Goal: Task Accomplishment & Management: Use online tool/utility

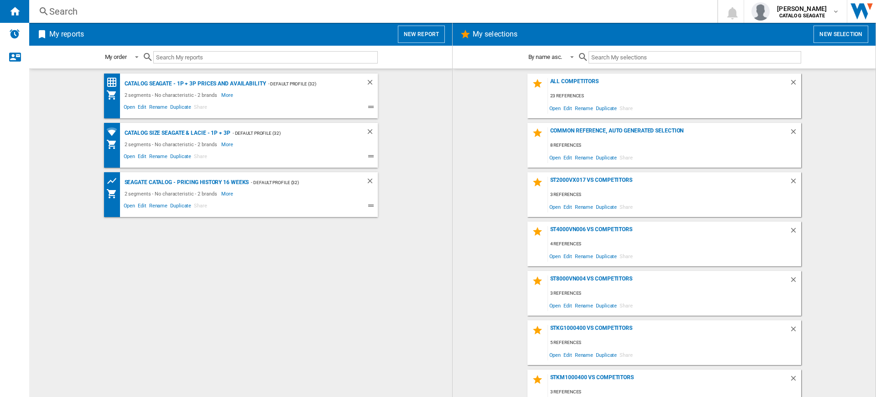
click at [419, 25] on div "My reports New report" at bounding box center [240, 34] width 423 height 23
click at [424, 26] on button "New report" at bounding box center [421, 34] width 47 height 17
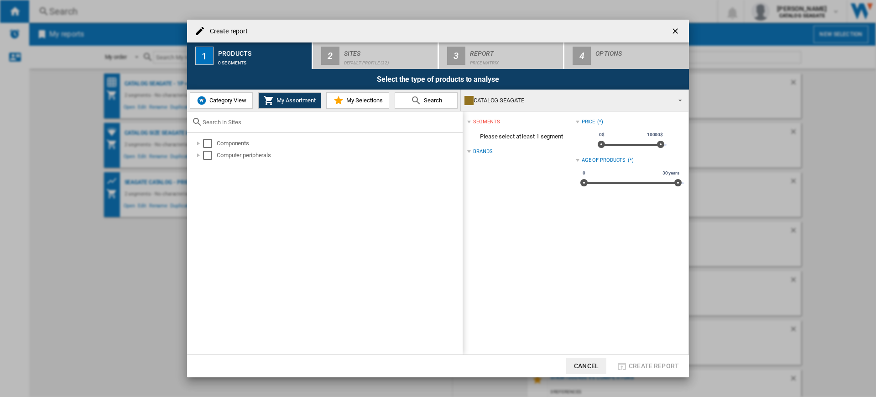
click at [217, 104] on span "Category View" at bounding box center [226, 100] width 39 height 7
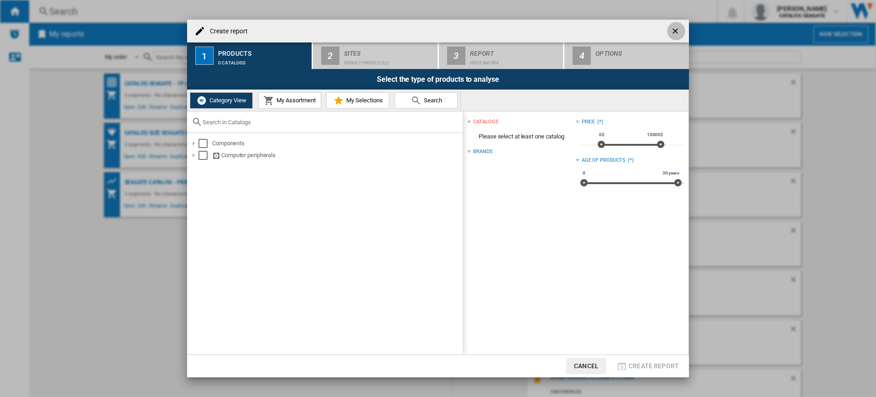
click at [676, 32] on ng-md-icon "getI18NText('BUTTONS.CLOSE_DIALOG')" at bounding box center [676, 31] width 11 height 11
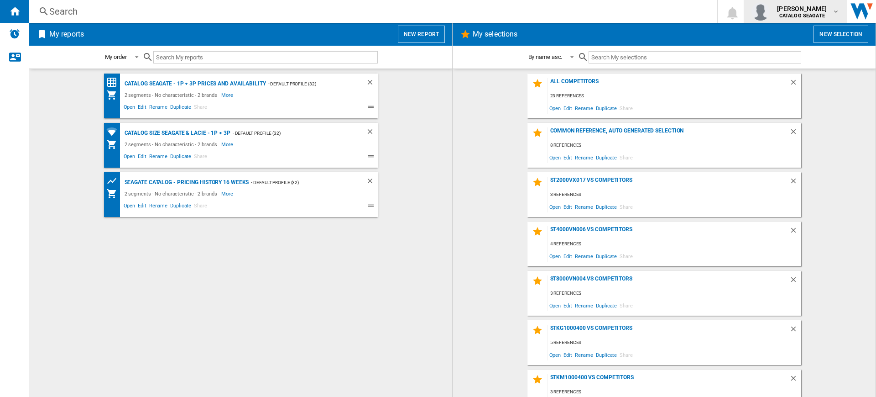
click at [813, 10] on span "alexandre sertin" at bounding box center [802, 8] width 50 height 9
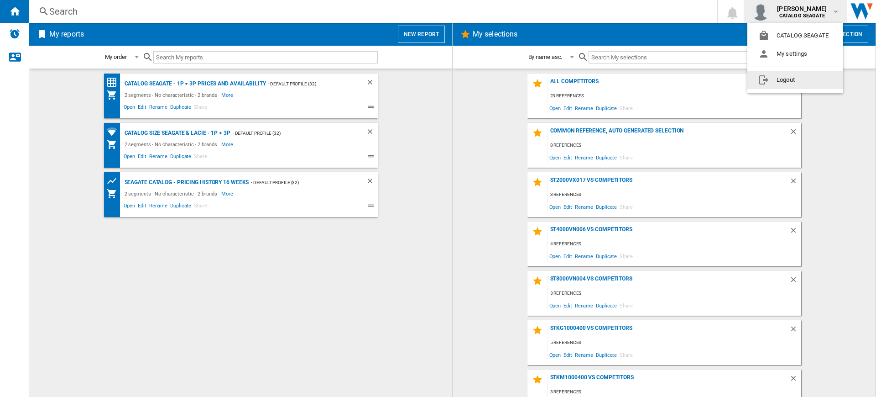
click at [800, 80] on button "Logout" at bounding box center [796, 80] width 96 height 18
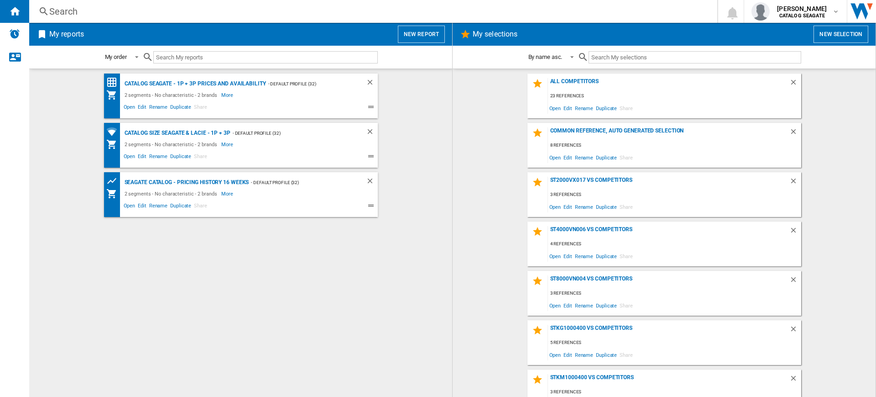
click at [413, 35] on button "New report" at bounding box center [421, 34] width 47 height 17
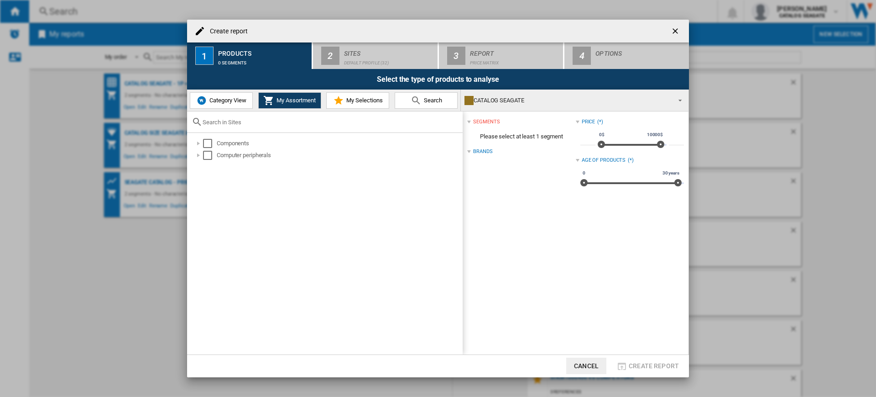
click at [228, 99] on span "Category View" at bounding box center [226, 100] width 39 height 7
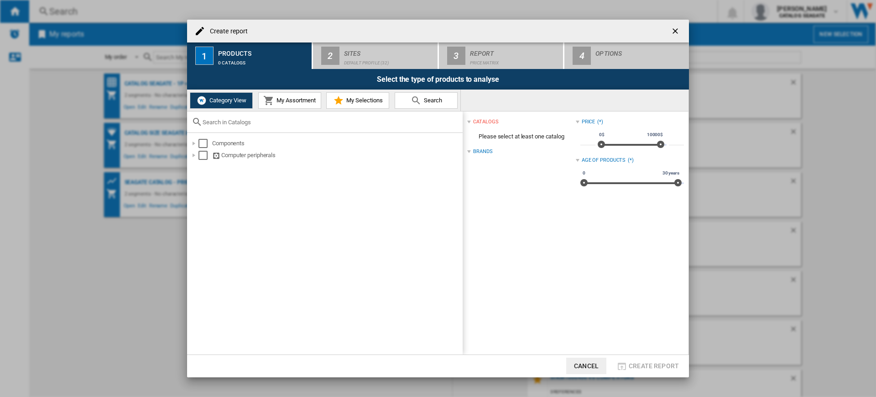
click at [276, 100] on span "My Assortment" at bounding box center [295, 100] width 42 height 7
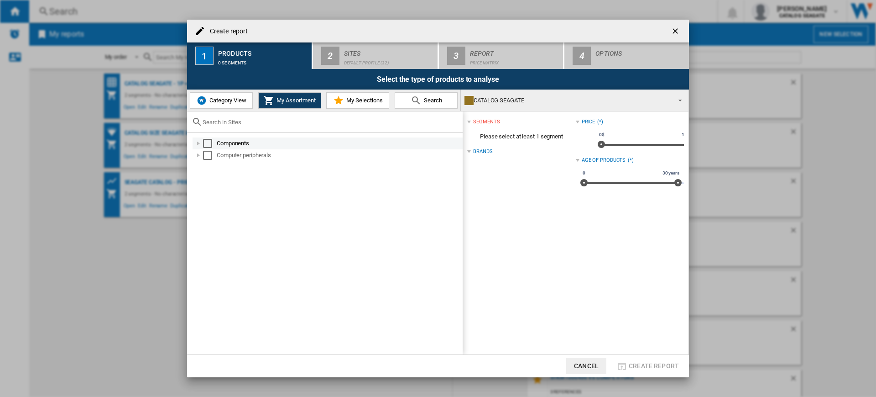
click at [206, 146] on div "Select" at bounding box center [207, 143] width 9 height 9
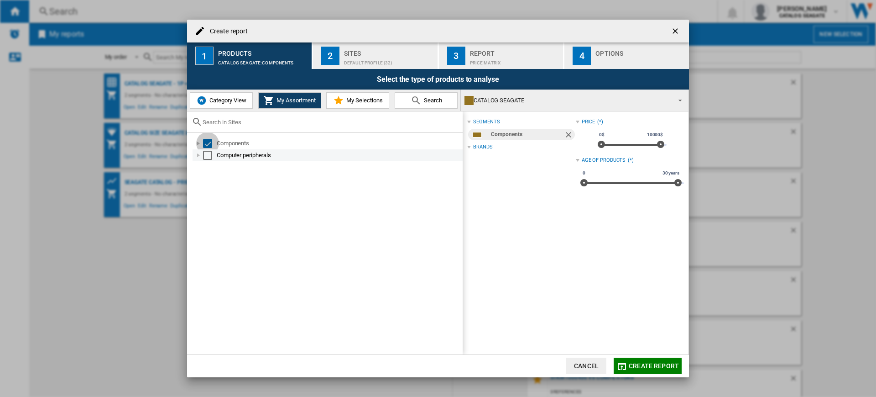
click at [205, 157] on div "Select" at bounding box center [207, 155] width 9 height 9
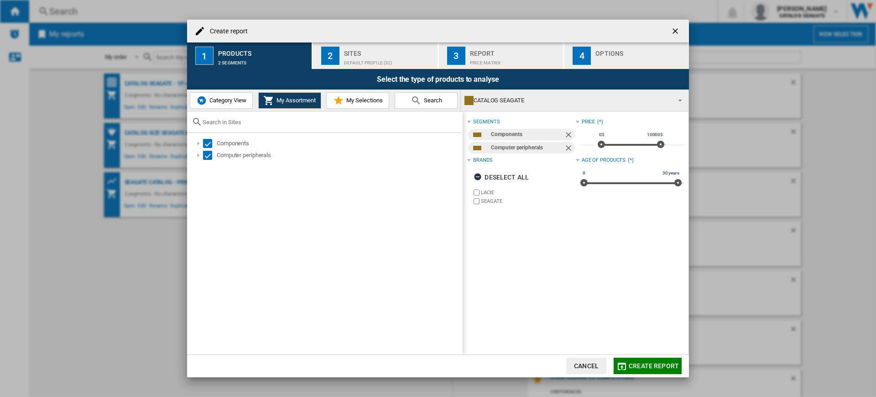
click at [353, 70] on div "Select the type of products to analyse" at bounding box center [438, 79] width 502 height 21
click at [348, 53] on div "Sites" at bounding box center [389, 51] width 90 height 10
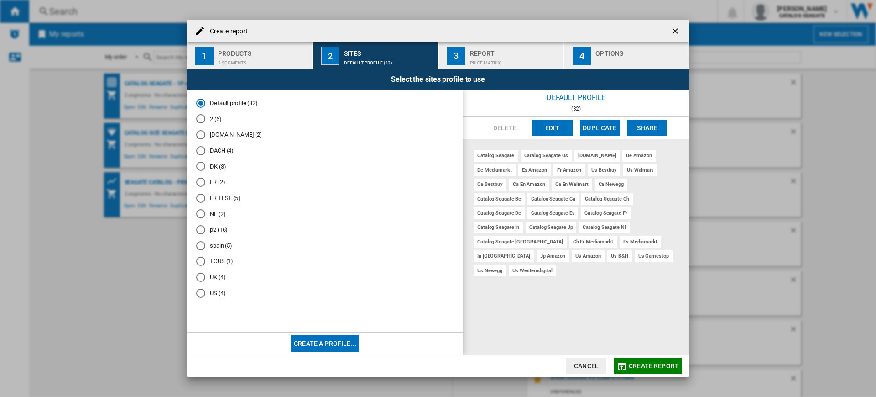
click at [223, 210] on md-radio-button "NL (2)" at bounding box center [325, 214] width 258 height 9
click at [563, 127] on button "Edit" at bounding box center [553, 128] width 40 height 16
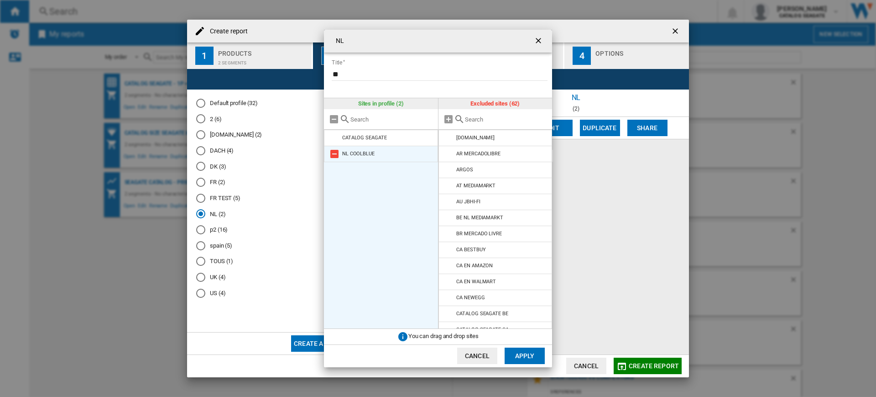
click at [336, 154] on md-icon at bounding box center [334, 153] width 11 height 11
click at [484, 116] on input "text" at bounding box center [506, 119] width 83 height 7
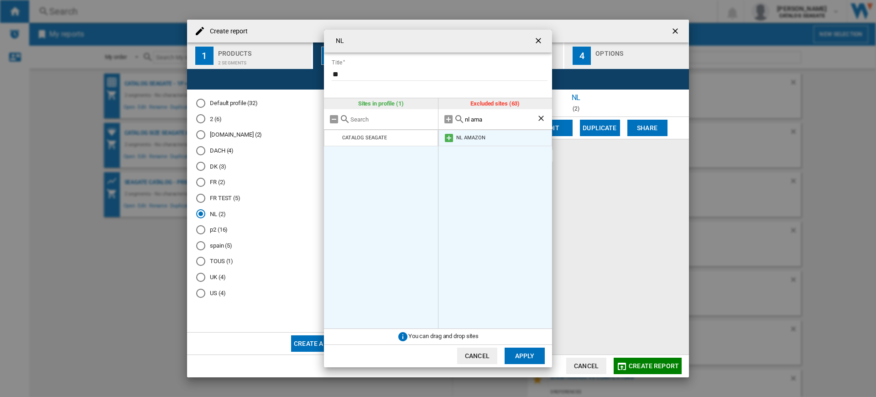
type input "nl ama"
click at [450, 136] on md-icon at bounding box center [449, 137] width 11 height 11
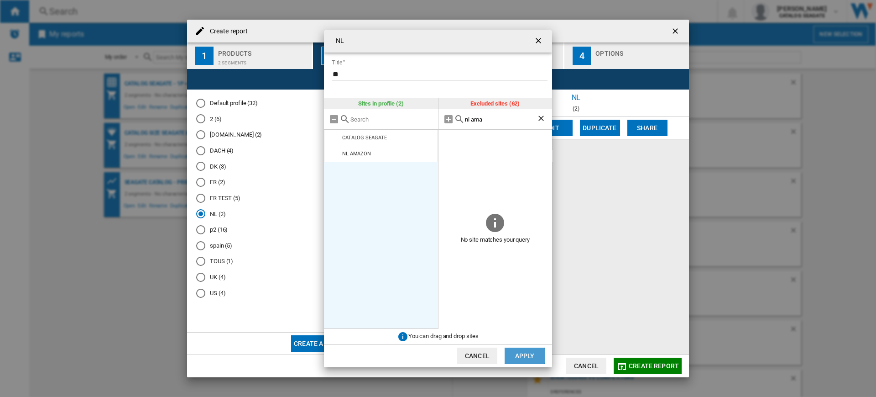
click at [513, 352] on button "Apply" at bounding box center [525, 355] width 40 height 16
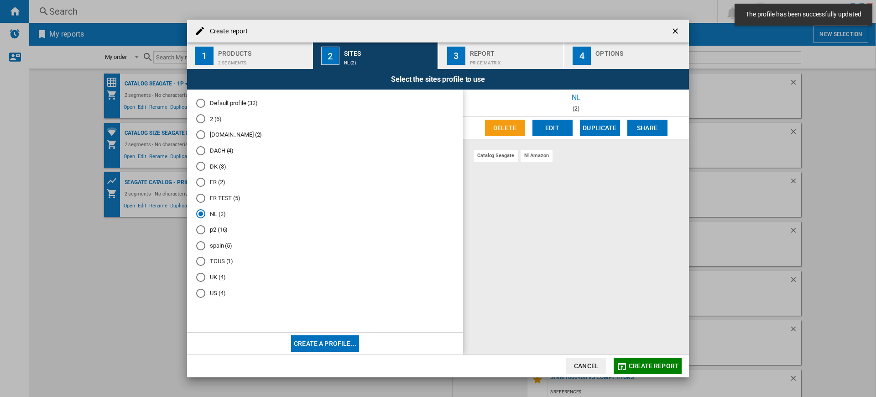
click at [547, 129] on button "Edit" at bounding box center [553, 128] width 40 height 16
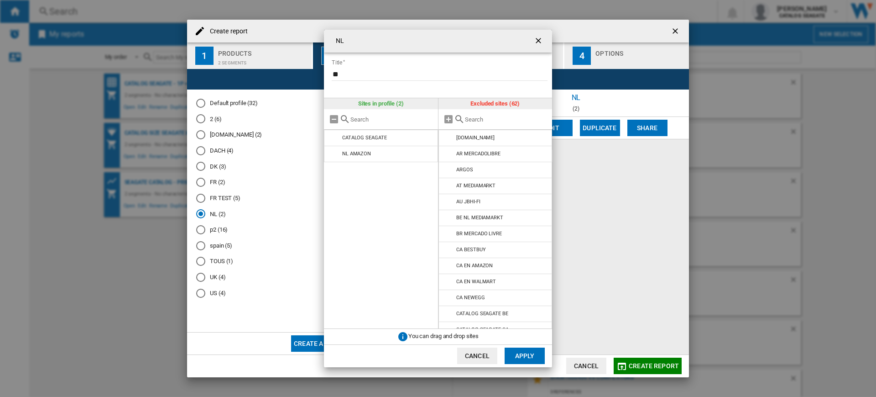
click at [469, 120] on input "{{::title}} {{::getI18NText('BUTTONS.CANCEL')}} ..." at bounding box center [506, 119] width 83 height 7
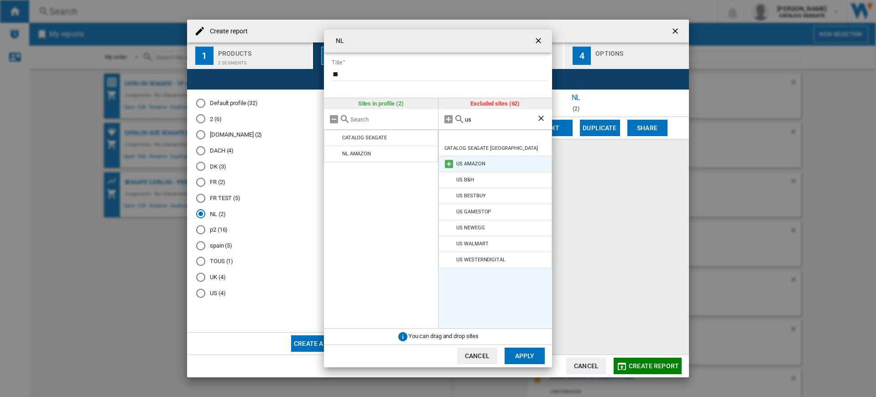
type input "us"
click at [453, 158] on md-icon "{{::title}} {{::getI18NText('BUTTONS.CANCEL')}} ..." at bounding box center [449, 163] width 11 height 11
click at [543, 357] on button "Apply" at bounding box center [525, 355] width 40 height 16
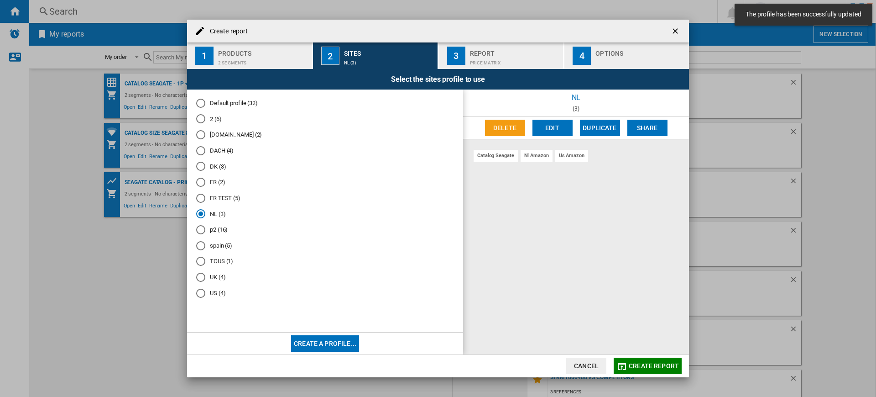
click at [642, 366] on span "Create report" at bounding box center [654, 365] width 50 height 7
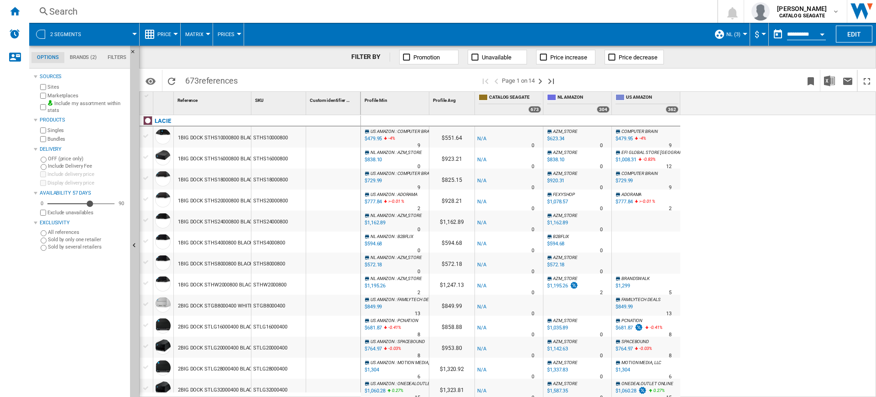
click at [166, 27] on button "Price" at bounding box center [166, 34] width 18 height 23
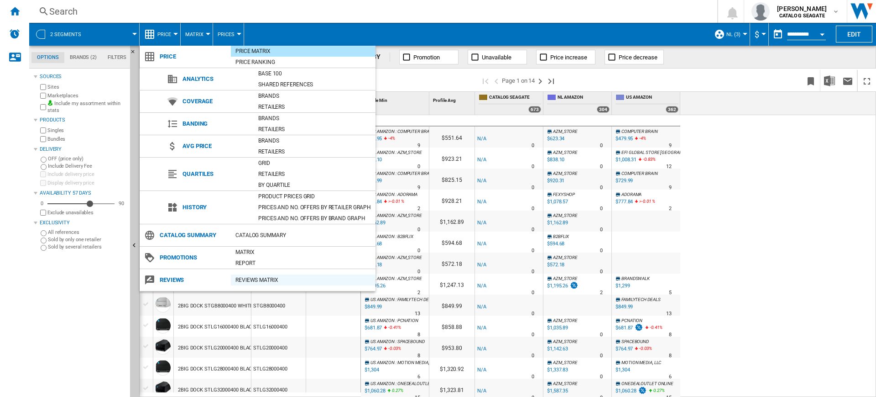
click at [300, 276] on div "REVIEWS Matrix" at bounding box center [303, 279] width 145 height 9
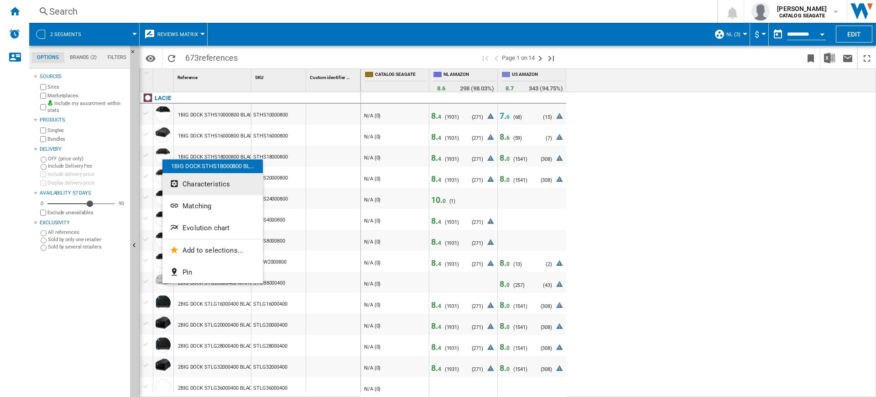
click at [204, 186] on span "Characteristics" at bounding box center [206, 184] width 47 height 8
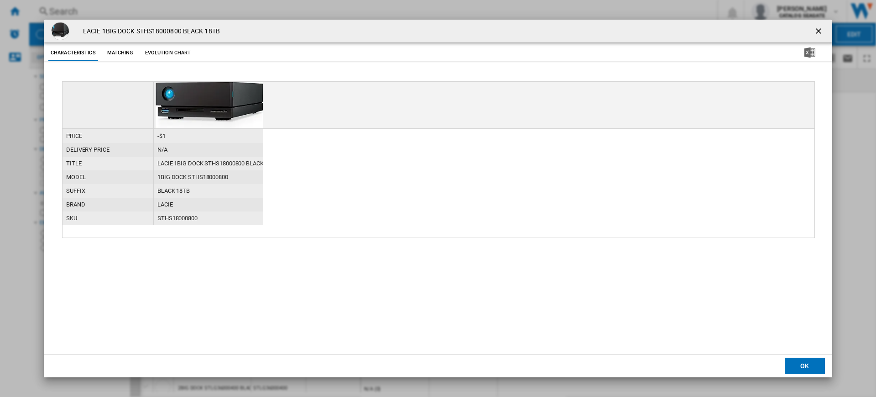
click at [173, 58] on button "Evolution chart" at bounding box center [168, 53] width 51 height 16
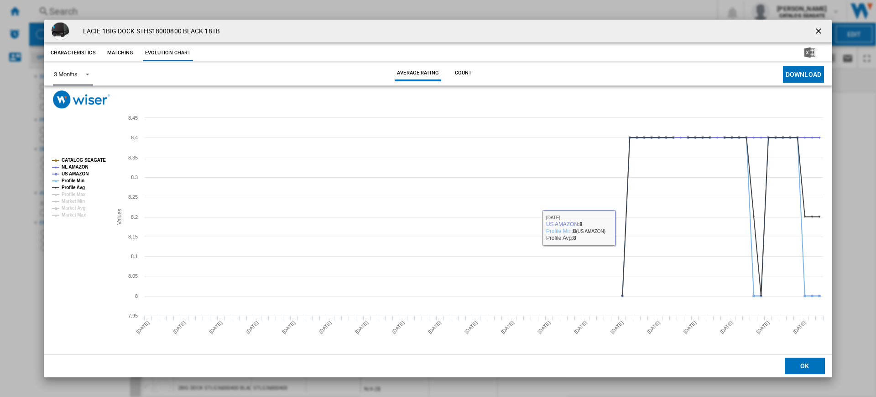
click at [86, 65] on md-select-value "3 Months" at bounding box center [73, 74] width 40 height 22
click at [485, 68] on md-backdrop at bounding box center [438, 198] width 876 height 397
click at [469, 72] on button "Count" at bounding box center [464, 73] width 40 height 16
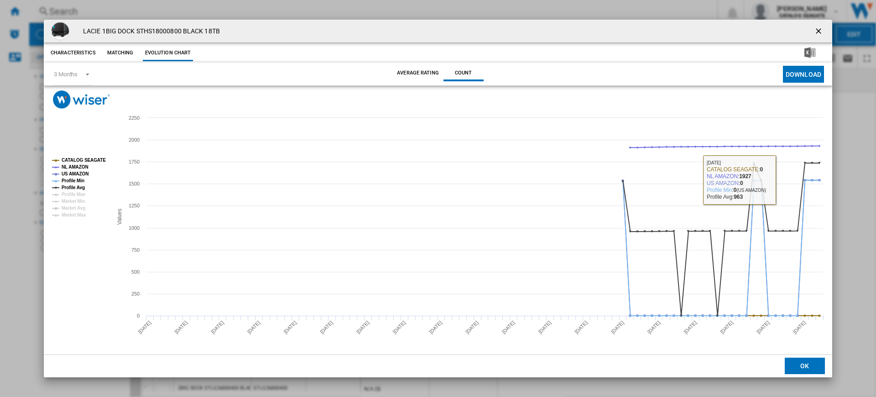
click at [824, 31] on ng-md-icon "getI18NText('BUTTONS.CLOSE_DIALOG')" at bounding box center [819, 31] width 11 height 11
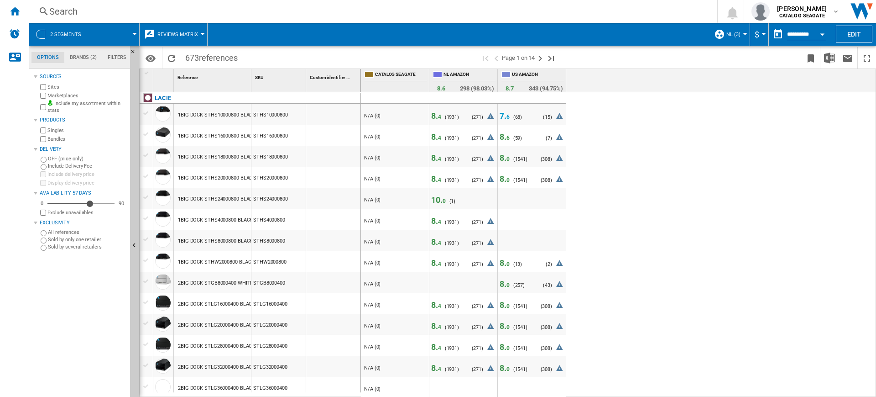
click at [507, 114] on span "6" at bounding box center [508, 117] width 3 height 6
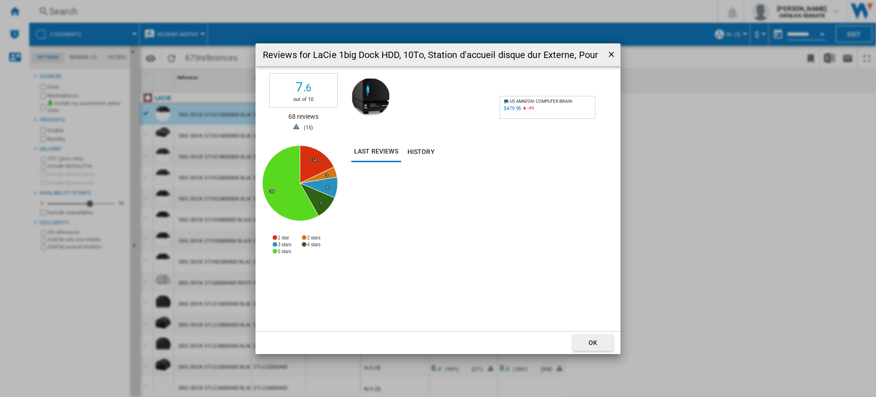
click at [609, 55] on ng-md-icon "getI18NText('BUTTONS.CLOSE_DIALOG')" at bounding box center [612, 55] width 11 height 11
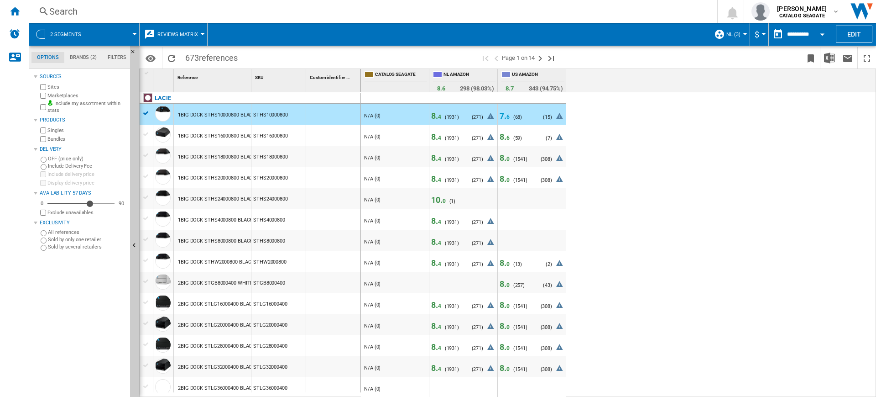
click at [440, 118] on span "4" at bounding box center [439, 117] width 3 height 6
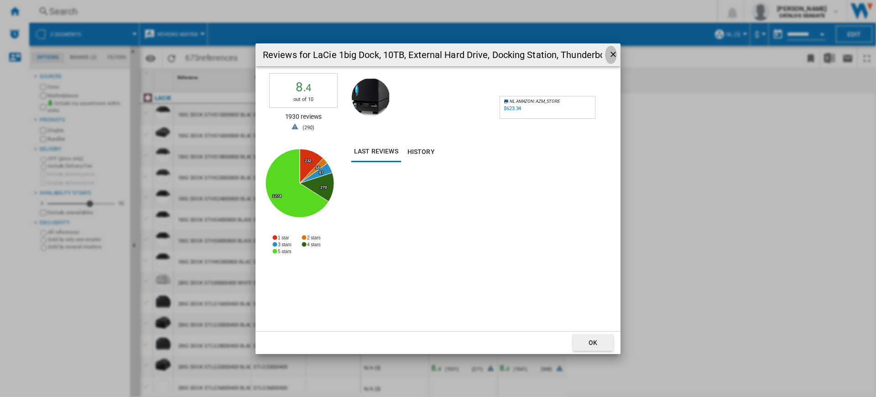
click at [614, 52] on ng-md-icon "getI18NText('BUTTONS.CLOSE_DIALOG')" at bounding box center [614, 55] width 11 height 11
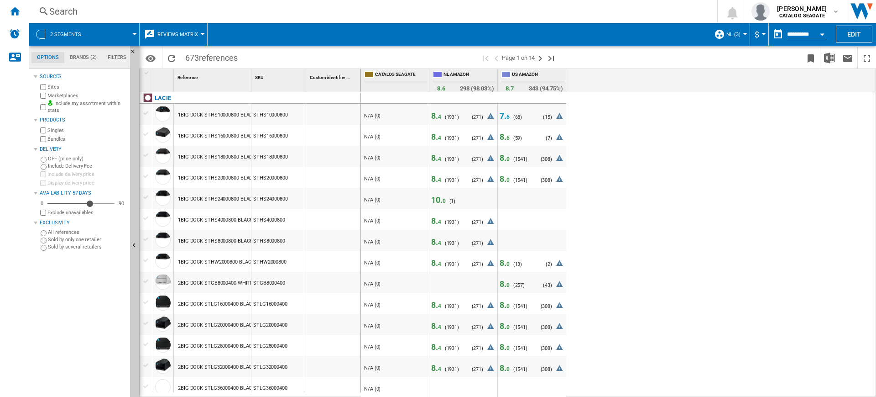
click at [186, 32] on span "Reviews Matrix" at bounding box center [177, 34] width 41 height 6
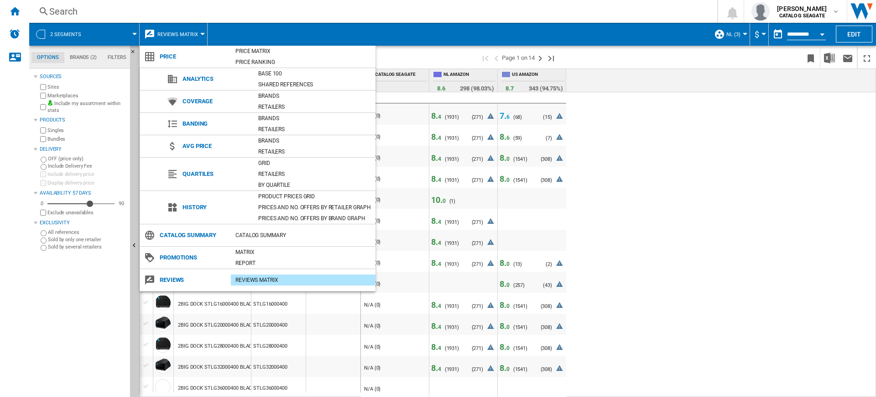
click at [752, 248] on md-backdrop at bounding box center [438, 198] width 876 height 397
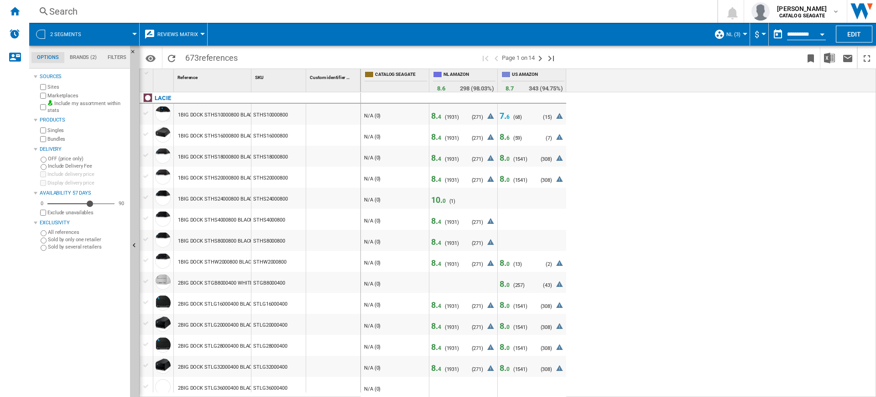
click at [437, 116] on span "8. 4" at bounding box center [436, 116] width 10 height 10
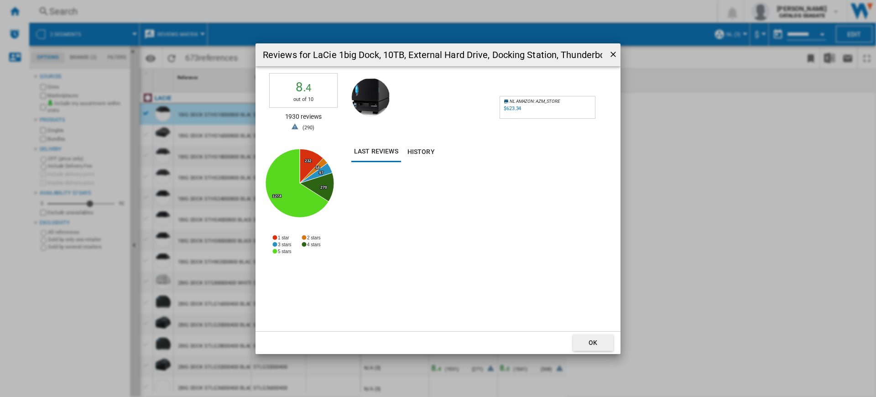
click at [614, 53] on ng-md-icon "getI18NText('BUTTONS.CLOSE_DIALOG')" at bounding box center [614, 55] width 11 height 11
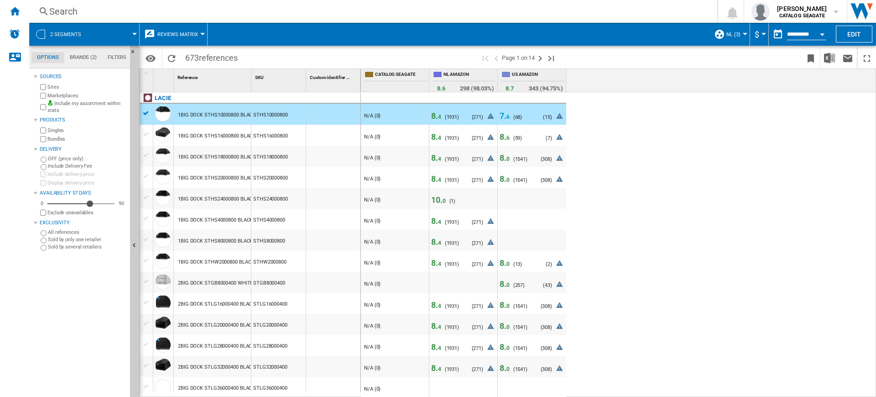
click at [448, 121] on div "8. 4 ( 1931 ) N/A (0)" at bounding box center [445, 118] width 28 height 14
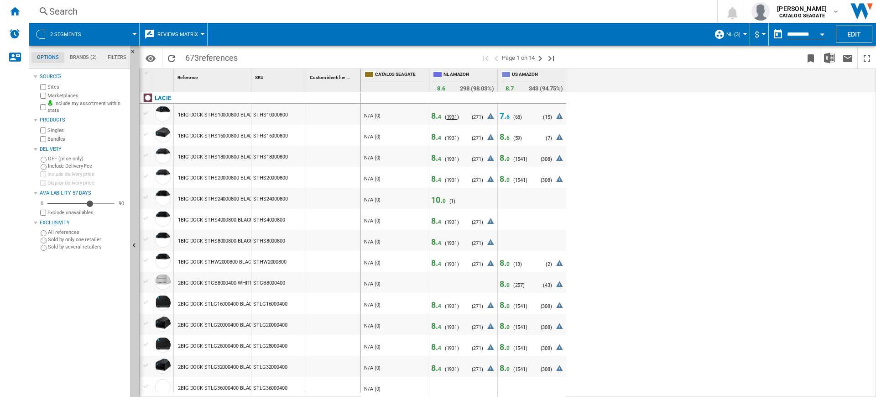
click at [448, 113] on div "8. 4 ( 1931 ) N/A (0)" at bounding box center [445, 118] width 28 height 14
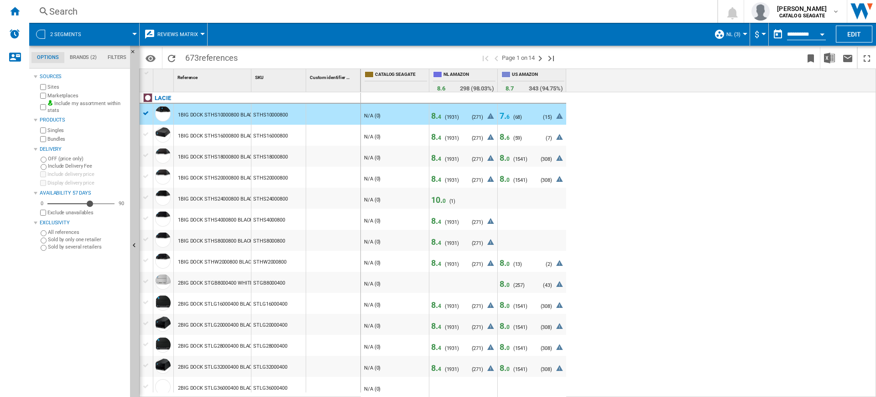
click at [437, 115] on span "8. 4" at bounding box center [436, 116] width 10 height 10
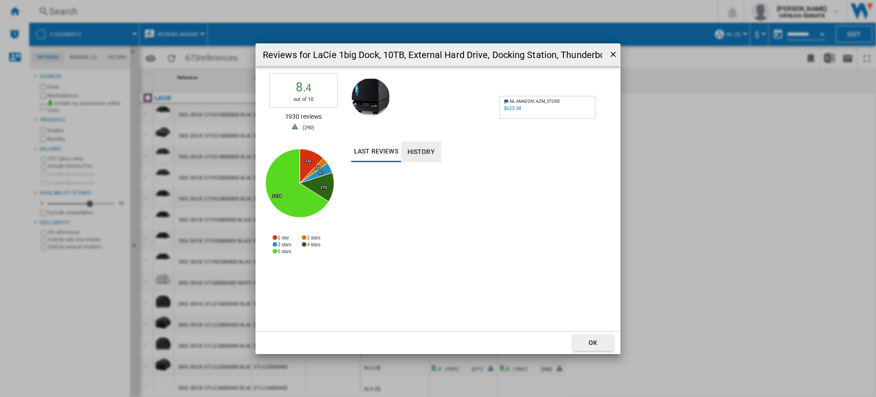
drag, startPoint x: 433, startPoint y: 132, endPoint x: 430, endPoint y: 159, distance: 26.6
click at [432, 133] on span "Reviews for ..." at bounding box center [426, 107] width 148 height 68
click at [430, 159] on button "History" at bounding box center [421, 152] width 40 height 21
click at [381, 157] on button "Last reviews" at bounding box center [377, 152] width 50 height 21
click at [611, 46] on button "Reviews for ..." at bounding box center [611, 55] width 12 height 18
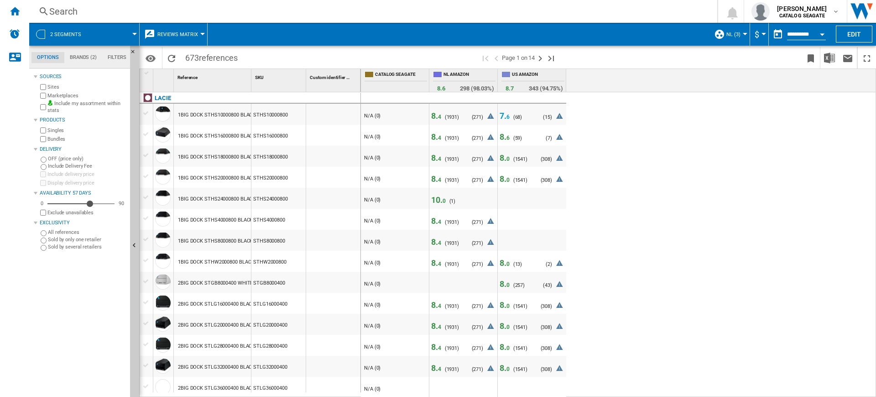
click at [508, 175] on span "0" at bounding box center [508, 179] width 3 height 10
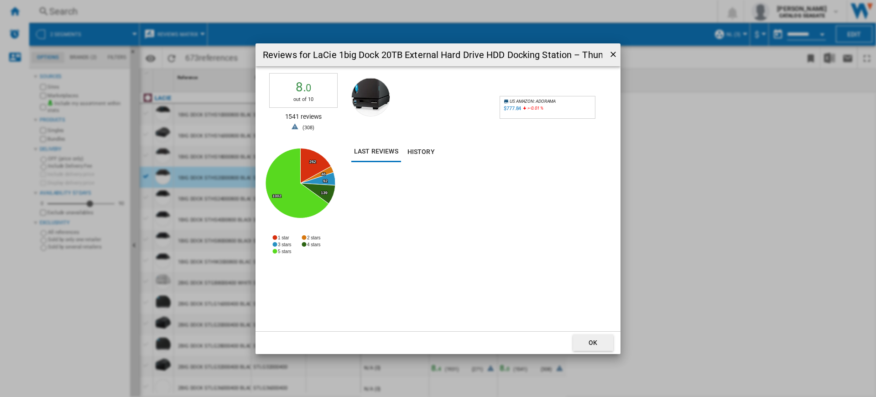
click at [779, 193] on div "Reviews for LaCie 1big Dock 20TB External Hard Drive HDD Docking Station – Thun…" at bounding box center [438, 198] width 876 height 397
click at [612, 50] on ng-md-icon "getI18NText('BUTTONS.CLOSE_DIALOG')" at bounding box center [614, 55] width 11 height 11
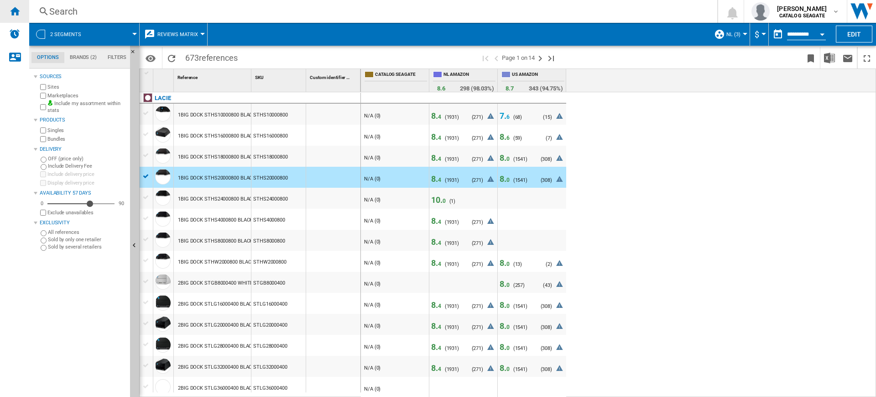
click at [21, 16] on div "Home" at bounding box center [14, 11] width 29 height 23
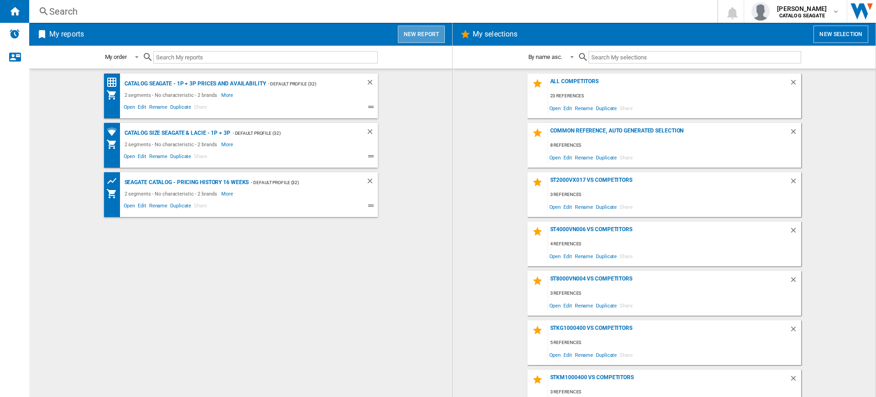
click at [425, 34] on button "New report" at bounding box center [421, 34] width 47 height 17
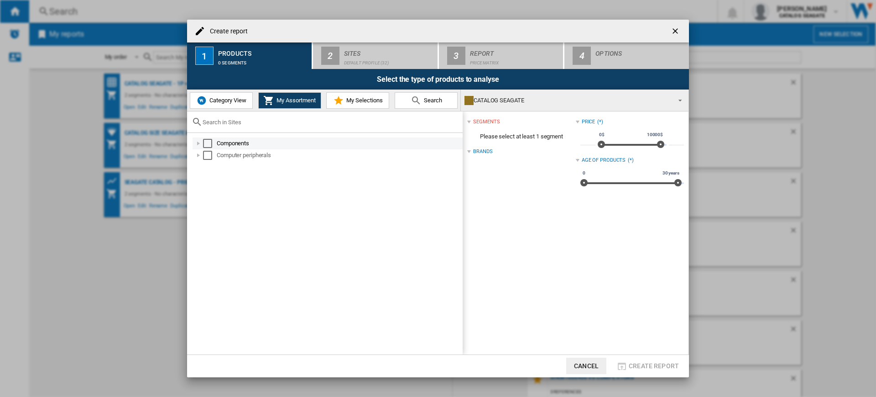
click at [212, 142] on div "Select" at bounding box center [207, 143] width 9 height 9
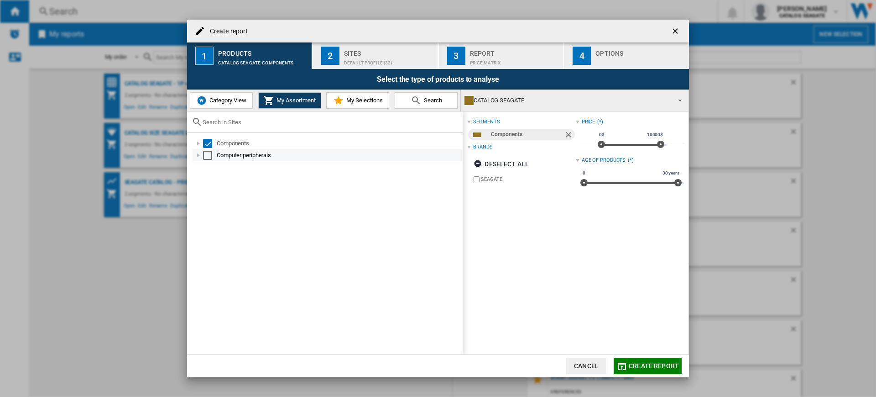
click at [204, 156] on div "Select" at bounding box center [207, 155] width 9 height 9
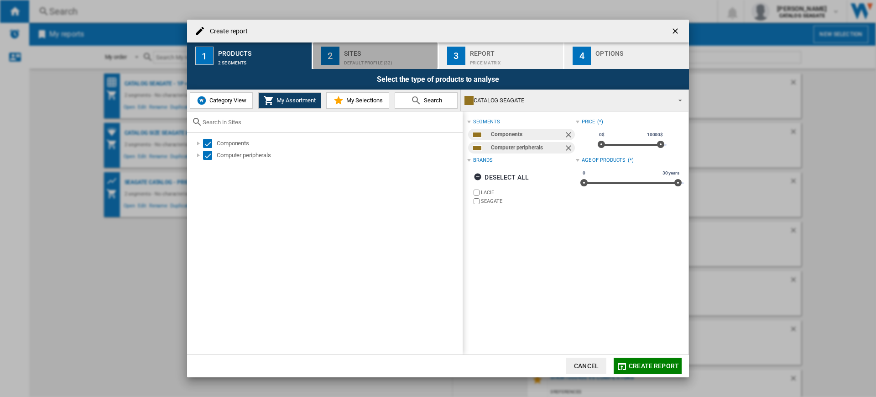
click at [359, 56] on div "Default profile (32)" at bounding box center [389, 61] width 90 height 10
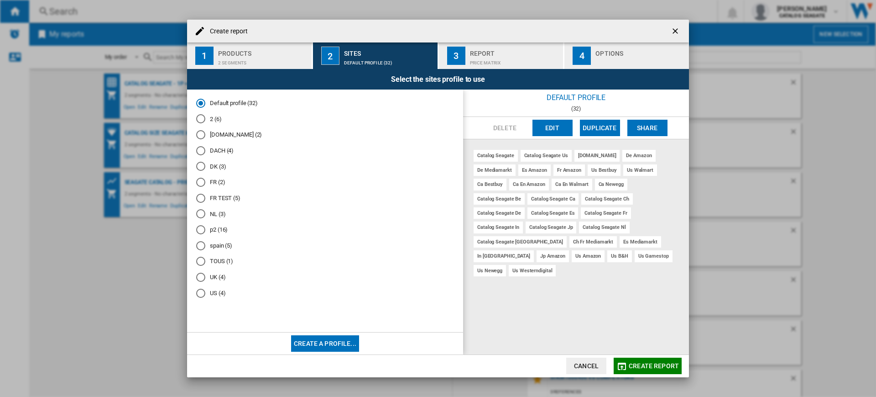
click at [219, 201] on md-radio-button "FR TEST (5)" at bounding box center [325, 198] width 258 height 9
click at [219, 231] on md-radio-button "p2 (16)" at bounding box center [325, 230] width 258 height 9
click at [220, 245] on md-radio-button "spain (5)" at bounding box center [325, 245] width 258 height 9
click at [214, 275] on md-radio-button "UK (4)" at bounding box center [325, 277] width 258 height 9
click at [218, 184] on md-radio-button "FR (2)" at bounding box center [325, 182] width 258 height 9
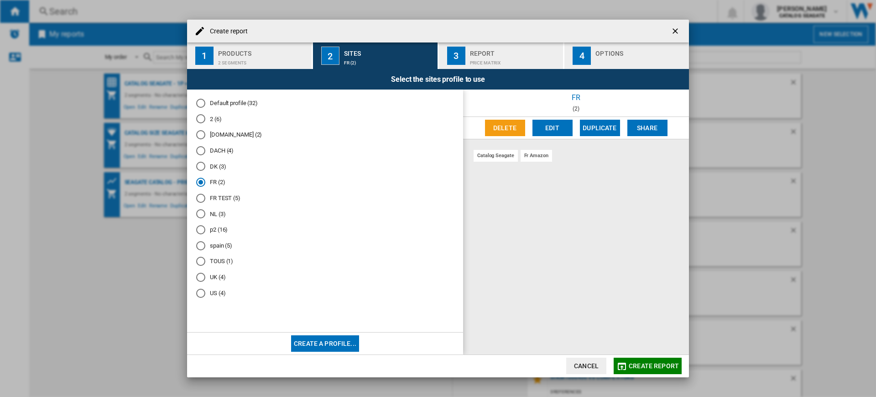
click at [215, 168] on md-radio-button "DK (3)" at bounding box center [325, 166] width 258 height 9
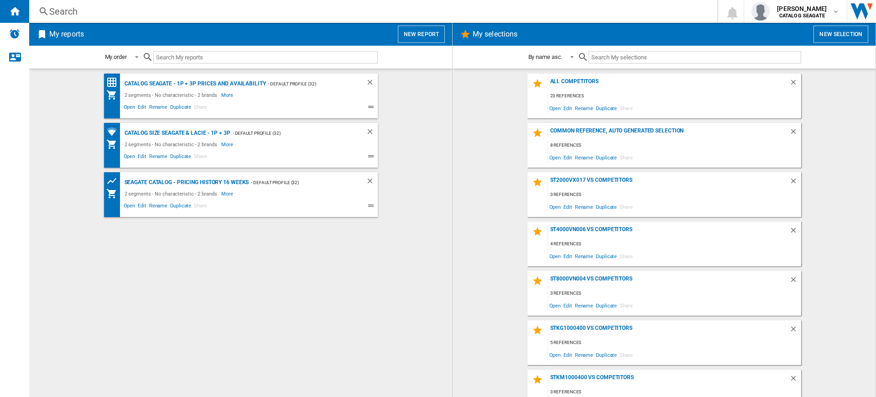
click at [431, 30] on button "New report" at bounding box center [421, 34] width 47 height 17
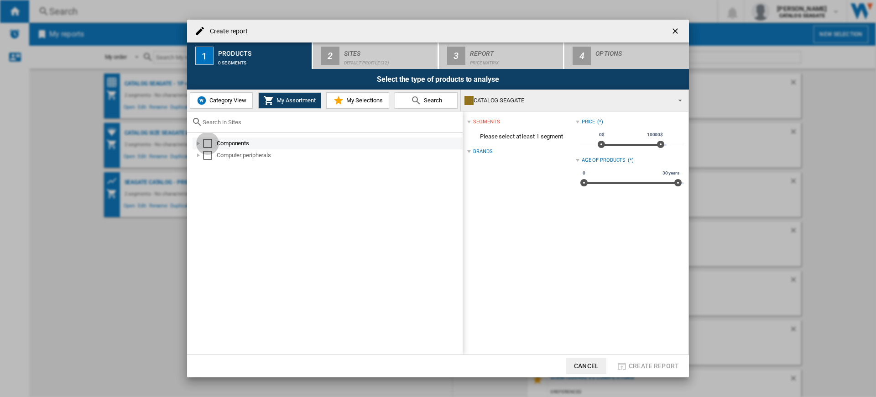
click at [205, 141] on div "Select" at bounding box center [207, 143] width 9 height 9
click at [205, 152] on div "Select" at bounding box center [207, 155] width 9 height 9
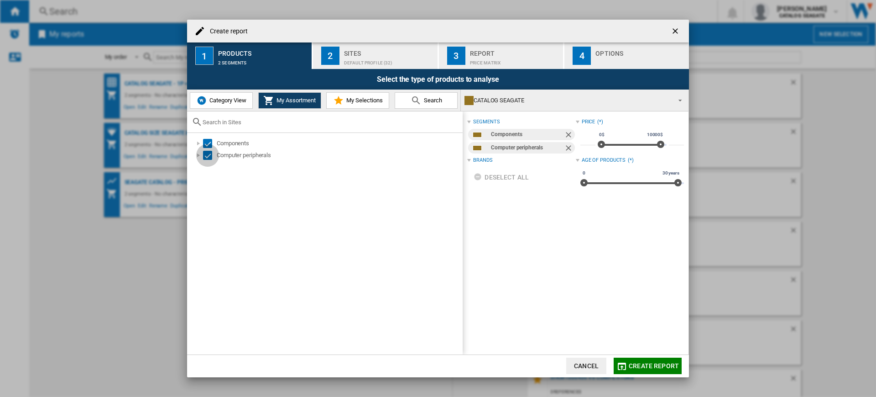
click at [376, 61] on div "Default profile (32)" at bounding box center [389, 61] width 90 height 10
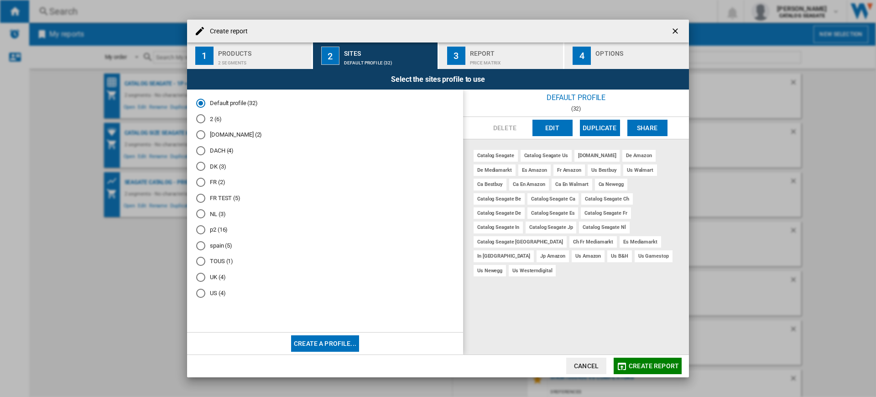
click at [562, 132] on button "Edit" at bounding box center [553, 128] width 40 height 16
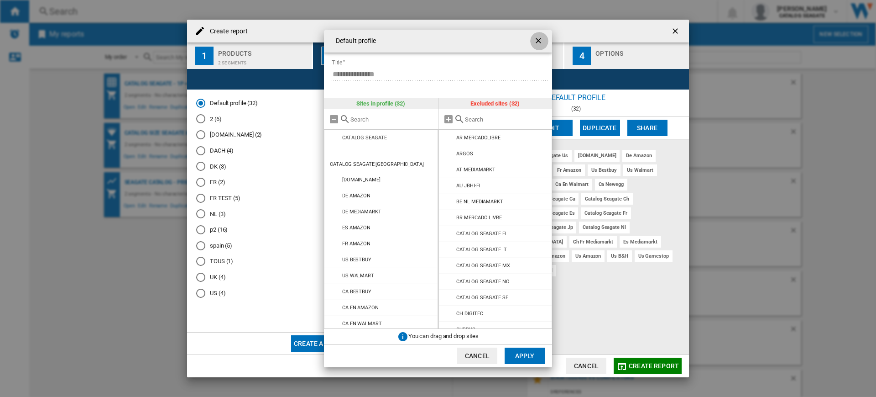
click at [533, 42] on button "button" at bounding box center [539, 41] width 18 height 18
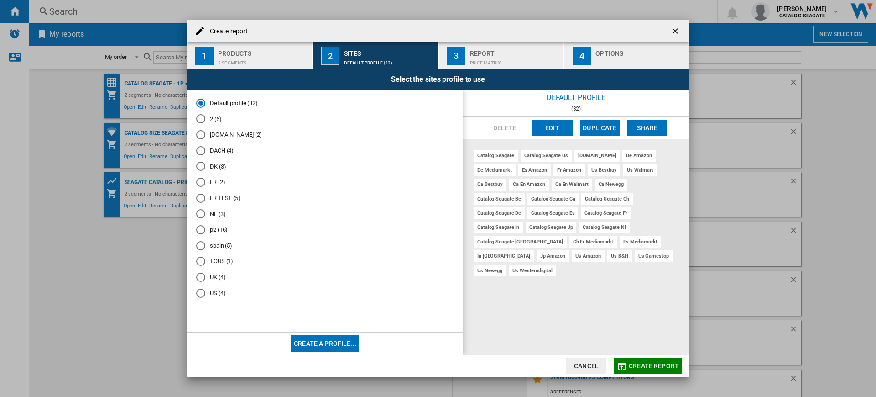
click at [304, 345] on button "Create a profile..." at bounding box center [325, 343] width 68 height 16
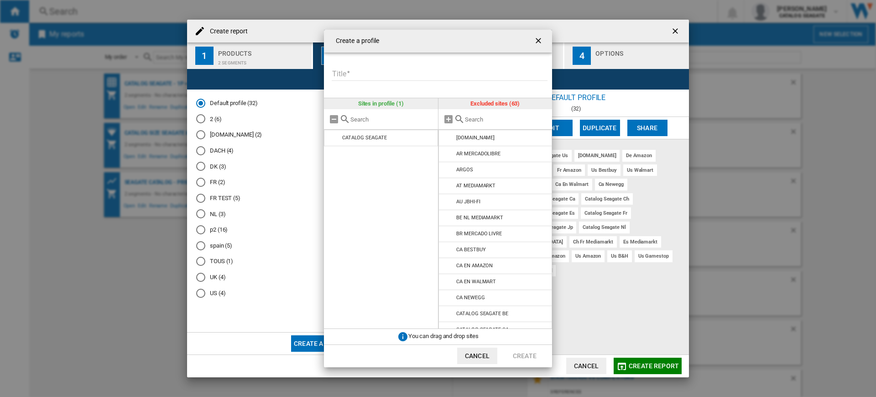
click at [485, 116] on input "{{::title}} {{::getI18NText('BUTTONS.CANCEL')}} ..." at bounding box center [506, 119] width 83 height 7
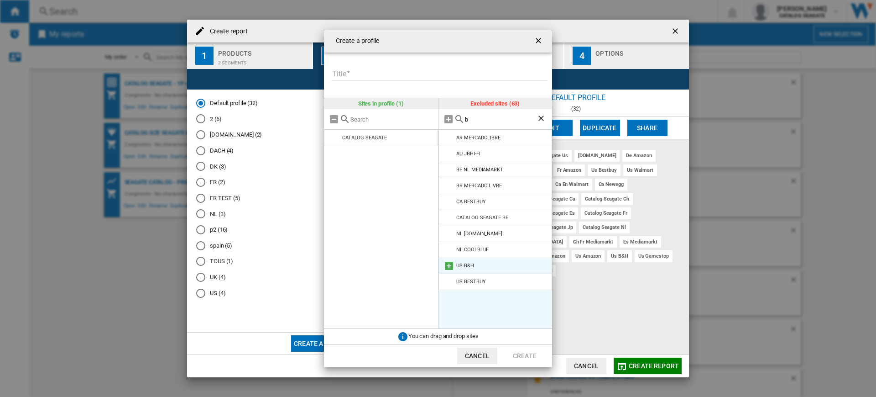
type input "b"
click at [447, 268] on md-icon "{{::title}} {{::getI18NText('BUTTONS.CANCEL')}} ..." at bounding box center [449, 265] width 11 height 11
click at [376, 68] on input "Title" at bounding box center [440, 74] width 216 height 14
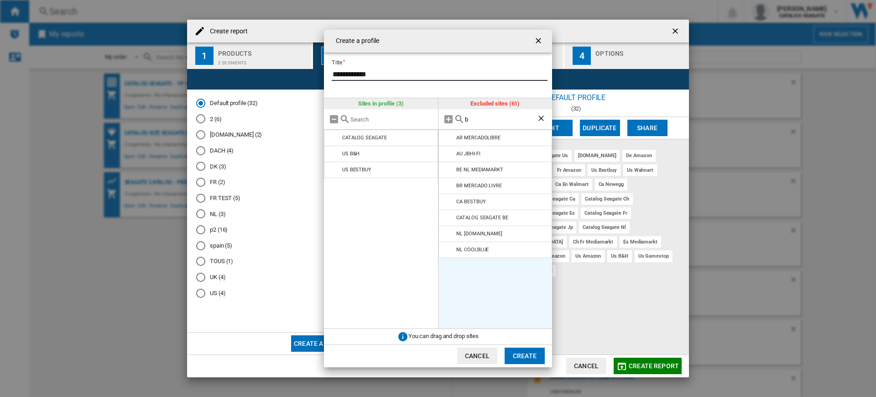
type input "**********"
click at [540, 345] on md-dialog-actions "Cancel Create" at bounding box center [438, 355] width 228 height 23
click at [511, 363] on button "Create" at bounding box center [525, 355] width 40 height 16
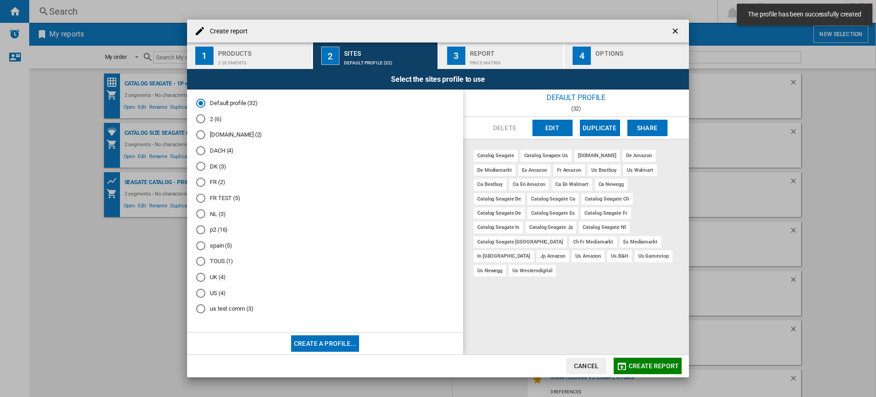
click at [210, 304] on md-radio-group "Default profile (32) 2 (6) Amazon.co.uk (2) DACH (4) DK (3) FR (2) FR TEST (5) …" at bounding box center [325, 209] width 258 height 221
click at [213, 309] on md-radio-button "us test comm (3)" at bounding box center [325, 308] width 258 height 9
click at [654, 365] on span "Create report" at bounding box center [654, 365] width 50 height 7
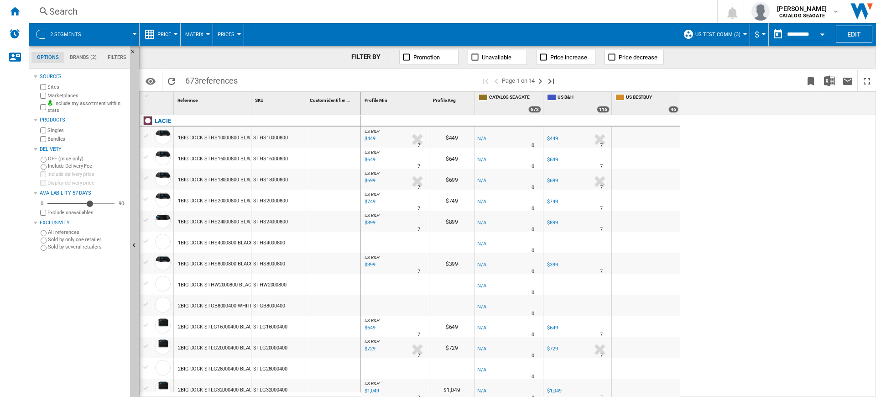
click at [163, 36] on span "Price" at bounding box center [164, 34] width 14 height 6
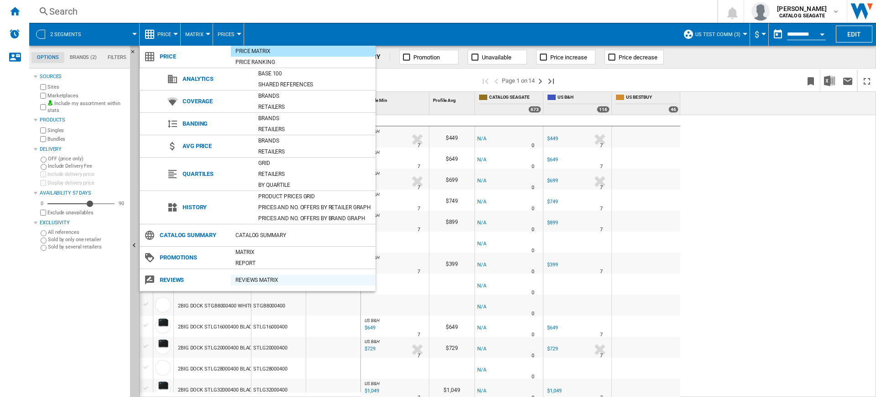
click at [255, 274] on div "REVIEWS Matrix" at bounding box center [303, 279] width 145 height 11
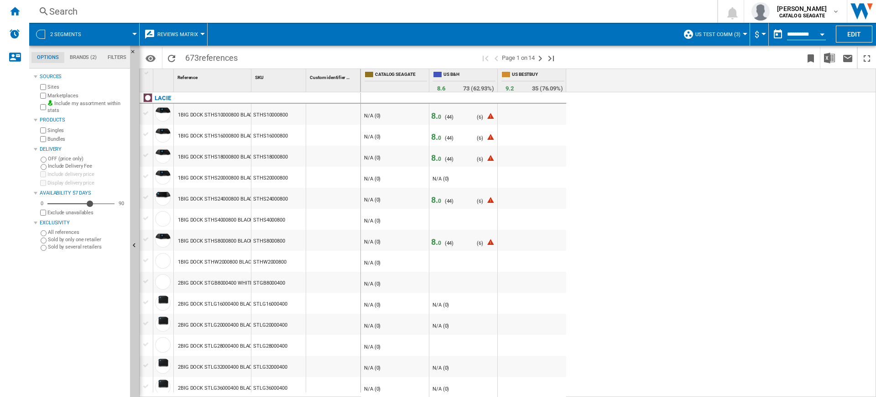
click at [436, 119] on span "8. 0" at bounding box center [436, 116] width 10 height 10
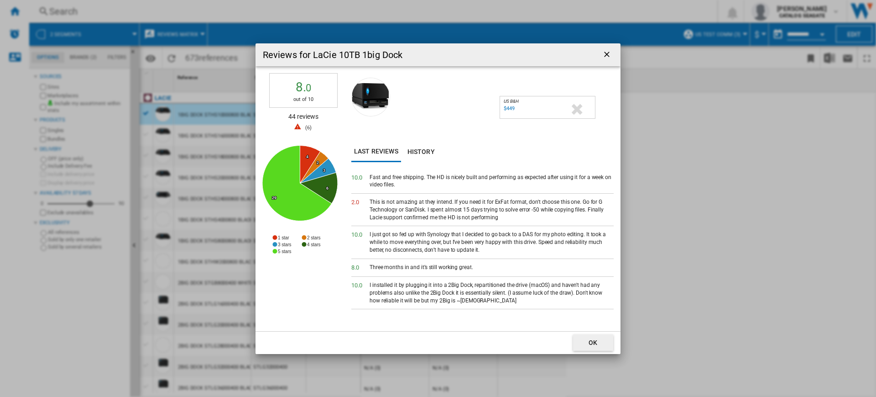
click at [511, 109] on div "$449" at bounding box center [509, 108] width 11 height 6
drag, startPoint x: 396, startPoint y: 182, endPoint x: 365, endPoint y: 182, distance: 31.5
click at [365, 182] on div "10. 0 Fast and free shipping. The HD is nicely built and performing as expected…" at bounding box center [483, 181] width 262 height 25
copy div "Fast and free shipping. The HD is nicely built and performing as expected after…"
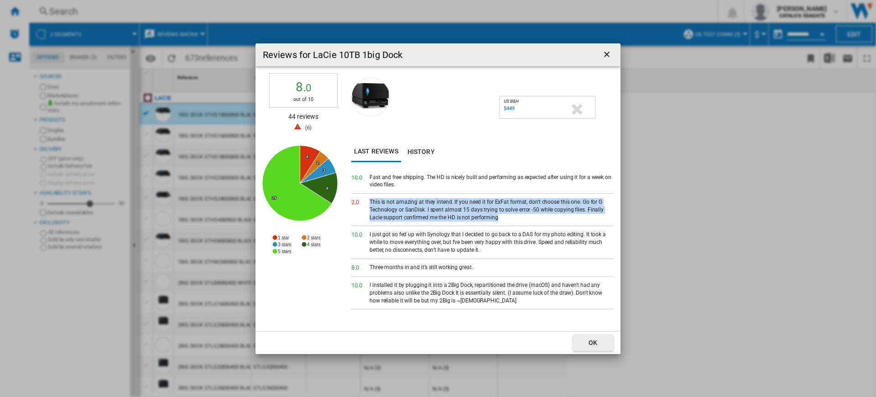
drag, startPoint x: 480, startPoint y: 218, endPoint x: 367, endPoint y: 204, distance: 113.2
click at [367, 204] on div "2. 0 This is not amazing at they intend. If you need it for ExFat format, don't…" at bounding box center [483, 210] width 262 height 32
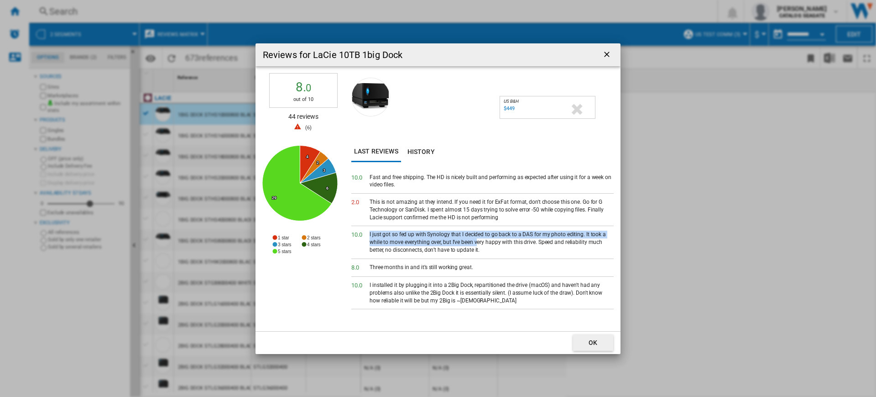
drag, startPoint x: 373, startPoint y: 231, endPoint x: 464, endPoint y: 244, distance: 91.7
click at [464, 244] on div "I just got so fed up with Synology that I decided to go back to a DAS for my ph…" at bounding box center [492, 242] width 244 height 23
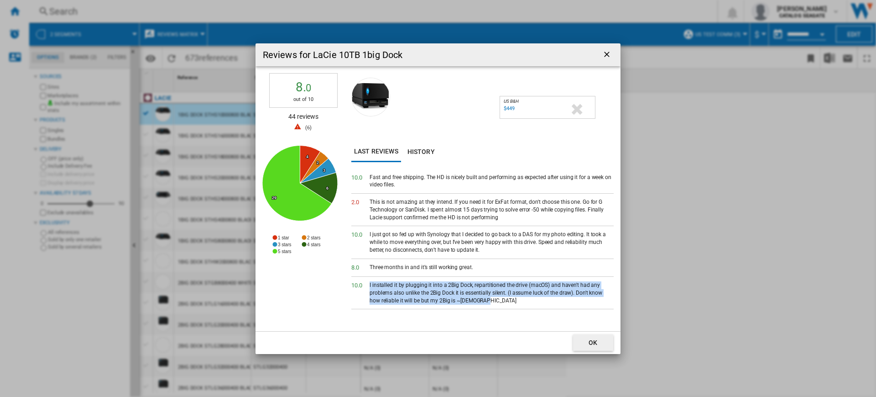
drag, startPoint x: 500, startPoint y: 300, endPoint x: 369, endPoint y: 279, distance: 132.3
click at [369, 279] on div "10. 0 I installed it by plugging it into a 2Big Dock, repartitioned the drive (…" at bounding box center [483, 293] width 262 height 32
click at [398, 320] on div "10. 0 Fast and free shipping. The HD is nicely built and performing as expected…" at bounding box center [483, 250] width 262 height 162
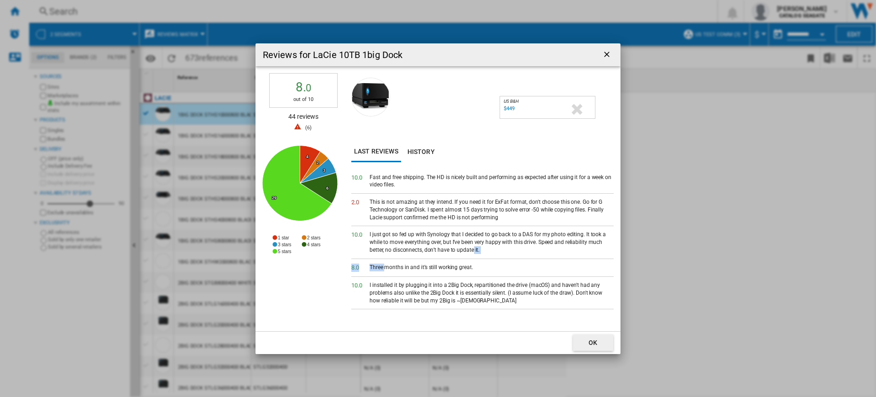
drag, startPoint x: 448, startPoint y: 257, endPoint x: 386, endPoint y: 275, distance: 64.9
click at [386, 275] on div "10. 0 Fast and free shipping. The HD is nicely built and performing as expected…" at bounding box center [483, 250] width 262 height 162
click at [599, 56] on button "button" at bounding box center [608, 55] width 18 height 18
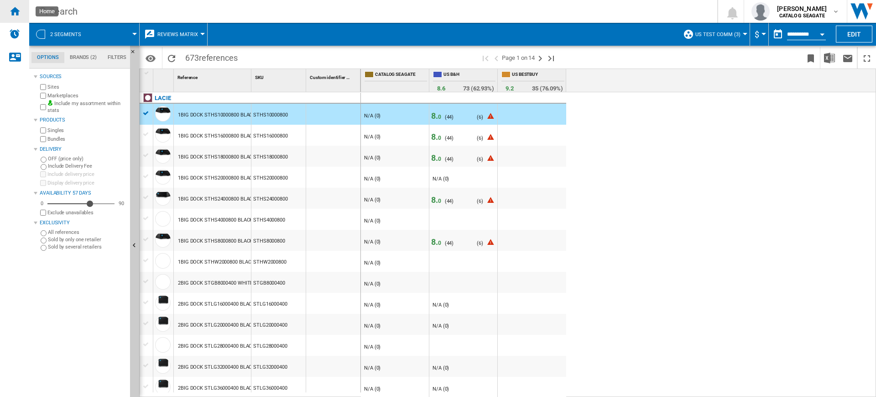
click at [6, 15] on div "Home" at bounding box center [14, 11] width 29 height 23
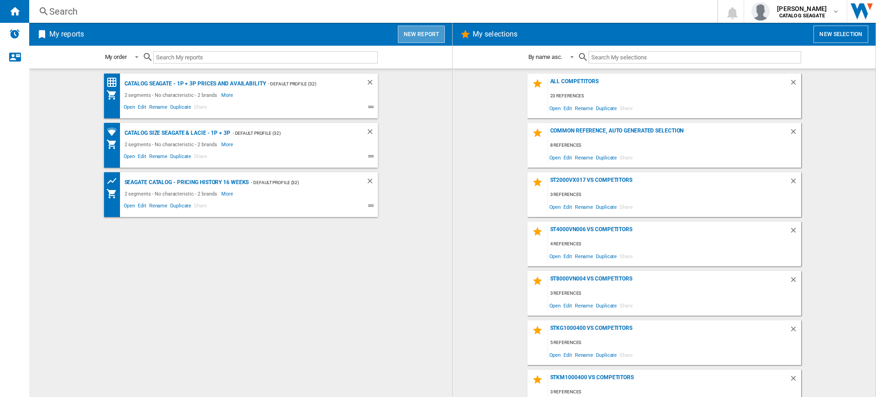
click at [438, 38] on button "New report" at bounding box center [421, 34] width 47 height 17
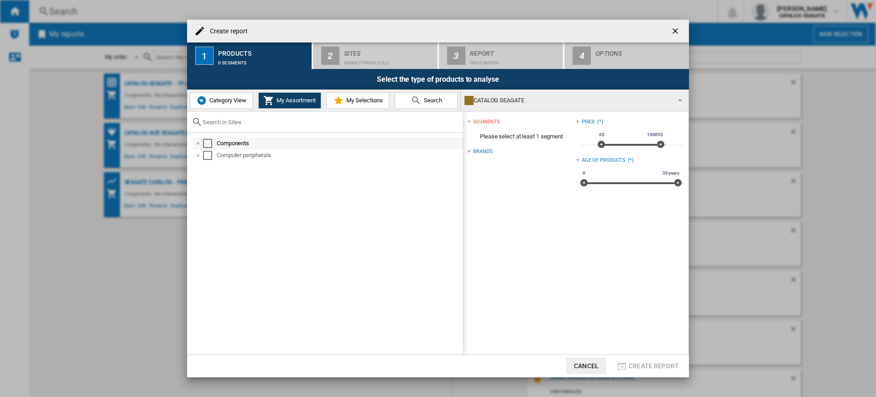
click at [213, 143] on md-checkbox "Select" at bounding box center [210, 143] width 14 height 9
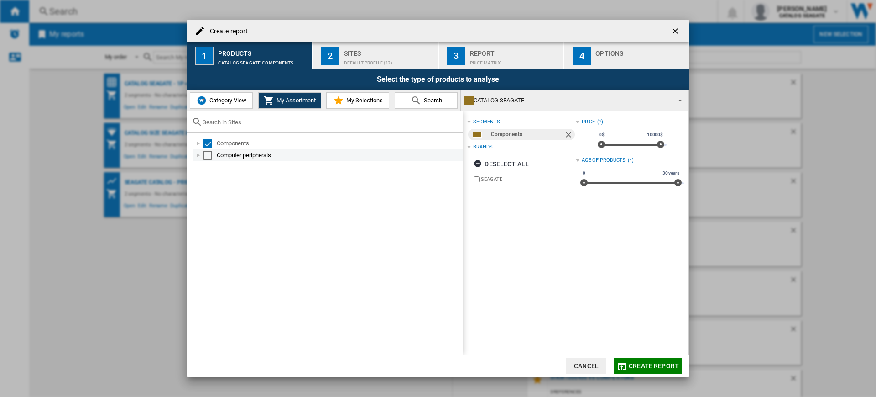
click at [207, 155] on div "Select" at bounding box center [207, 155] width 9 height 9
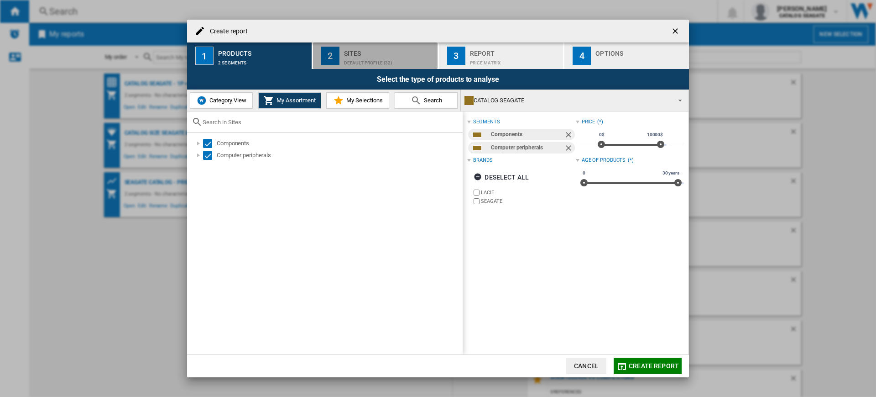
click at [420, 52] on div "Sites" at bounding box center [389, 51] width 90 height 10
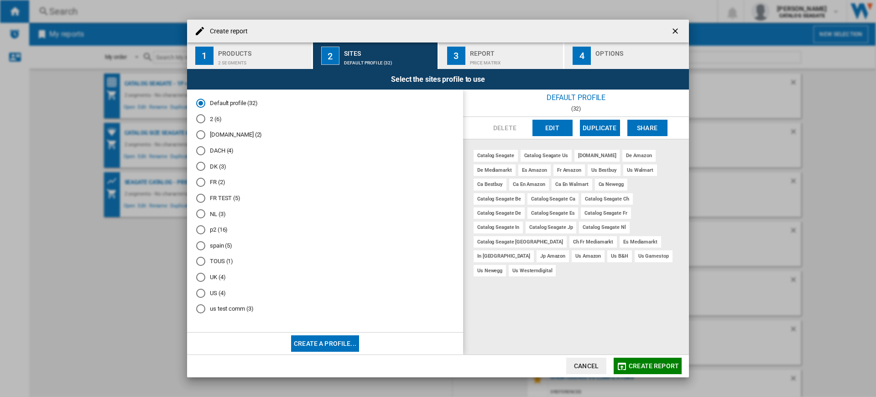
click at [214, 290] on md-radio-button "US (4)" at bounding box center [325, 293] width 258 height 9
click at [220, 135] on md-radio-button "Amazon.co.uk (2)" at bounding box center [325, 135] width 258 height 9
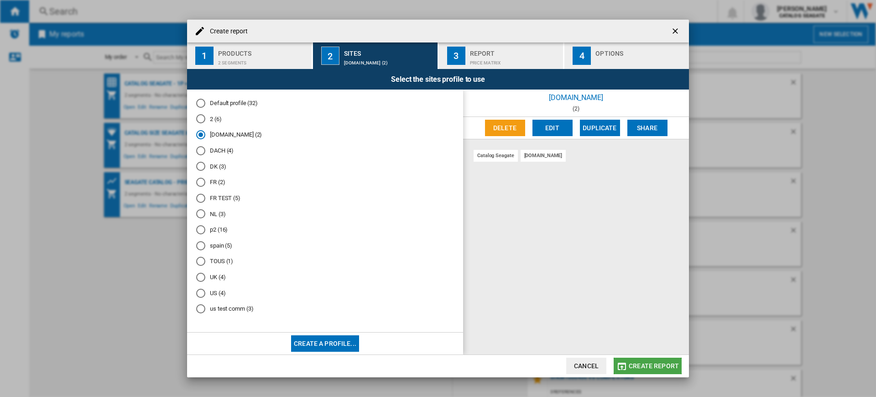
click at [649, 366] on span "Create report" at bounding box center [654, 365] width 50 height 7
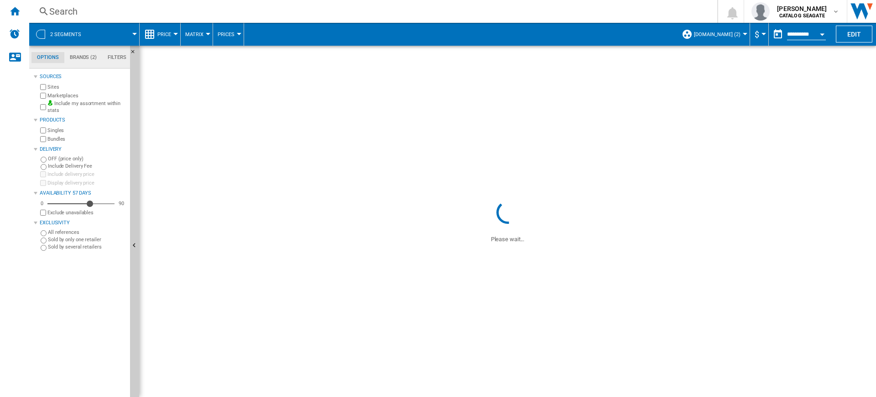
click at [168, 40] on button "Price" at bounding box center [166, 34] width 18 height 23
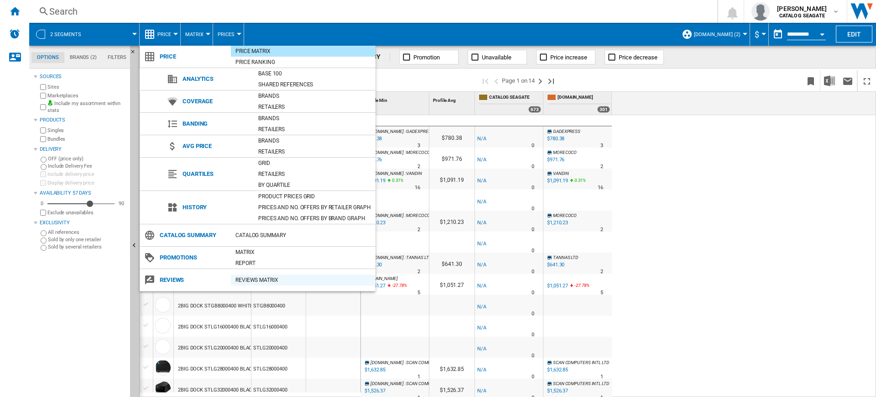
click at [262, 281] on div "REVIEWS Matrix" at bounding box center [303, 279] width 145 height 9
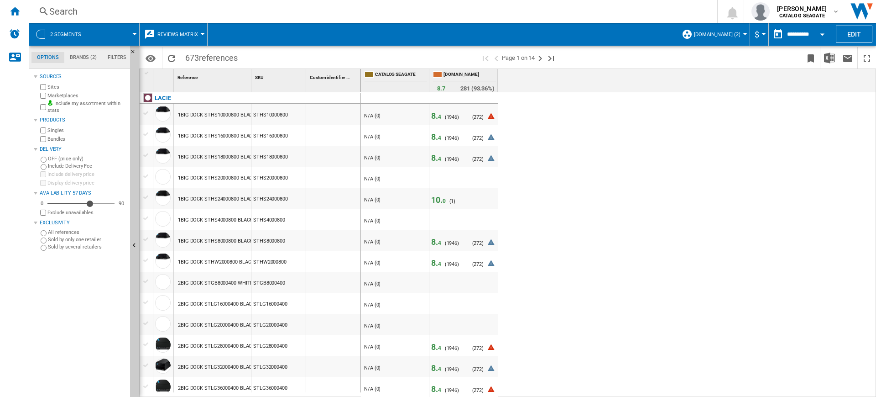
click at [435, 120] on span "8. 4" at bounding box center [436, 116] width 10 height 10
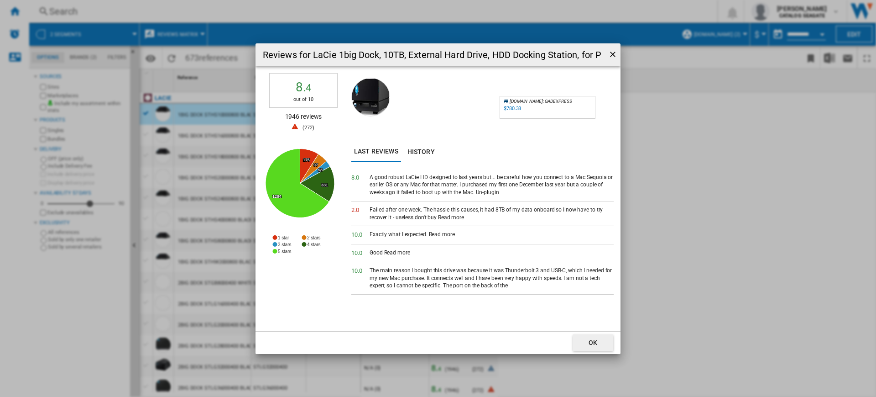
click at [545, 96] on div "AMAZON.CO.UK : GADEXPRESS -1.0 % $780.38 % N/A $NaN ( $780.38 ) AMAZON.CO.UK : …" at bounding box center [548, 107] width 96 height 23
drag, startPoint x: 520, startPoint y: 101, endPoint x: 508, endPoint y: 109, distance: 14.3
click at [512, 100] on span "AMAZON.CO.UK" at bounding box center [526, 101] width 33 height 5
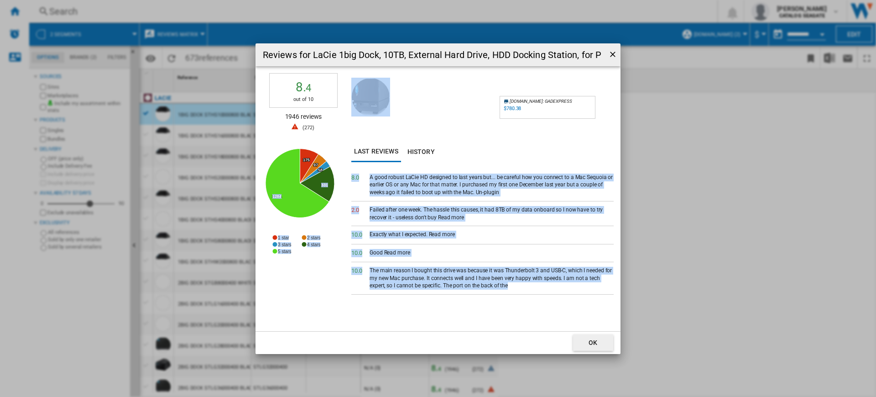
drag, startPoint x: 408, startPoint y: 231, endPoint x: 343, endPoint y: 173, distance: 87.6
click at [343, 173] on div "8. 4 out of 10 1946 reviews ( 272 ) Created with Highcharts 5.0.14 175 175 97 9…" at bounding box center [438, 198] width 365 height 265
click at [496, 173] on div "A good robust LaCie HD designed to last years but... be careful how you connect…" at bounding box center [492, 184] width 244 height 23
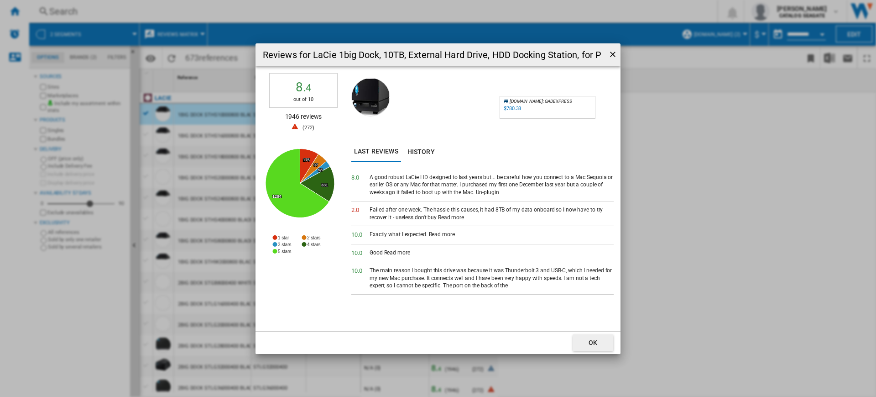
click at [613, 52] on ng-md-icon "getI18NText('BUTTONS.CLOSE_DIALOG')" at bounding box center [614, 55] width 11 height 11
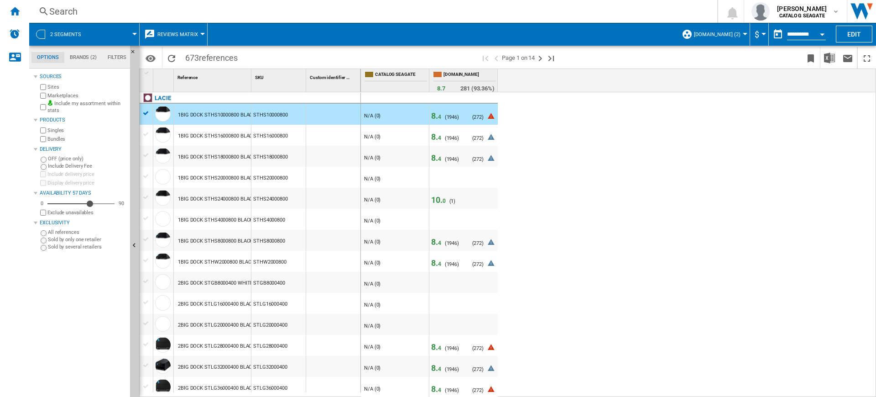
drag, startPoint x: 446, startPoint y: 262, endPoint x: 441, endPoint y: 263, distance: 5.0
click at [441, 263] on div "8. 4 ( 1946 ) N/A (0)" at bounding box center [445, 265] width 28 height 14
click at [441, 263] on span "4" at bounding box center [439, 264] width 3 height 6
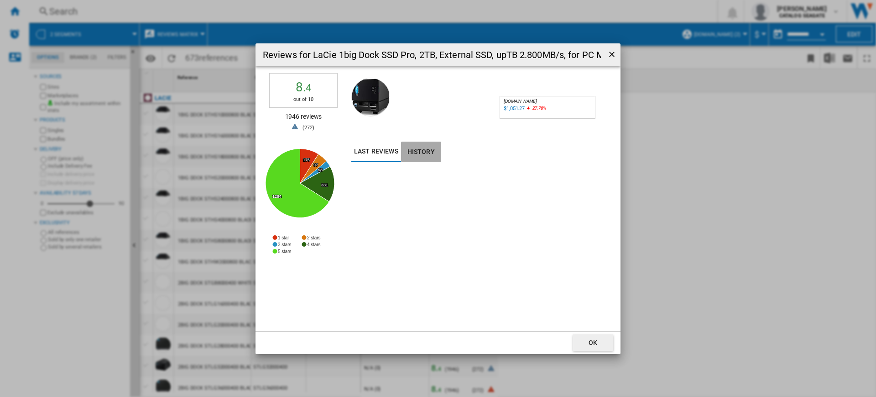
click at [413, 150] on button "History" at bounding box center [421, 152] width 40 height 21
click at [363, 157] on button "Last reviews" at bounding box center [377, 152] width 50 height 21
click at [647, 89] on div "Reviews for LaCie 1big Dock SSD Pro, 2TB, External SSD, upTB 2.800MB/s, for PC …" at bounding box center [438, 198] width 876 height 397
click at [612, 51] on ng-md-icon "getI18NText('BUTTONS.CLOSE_DIALOG')" at bounding box center [613, 55] width 11 height 11
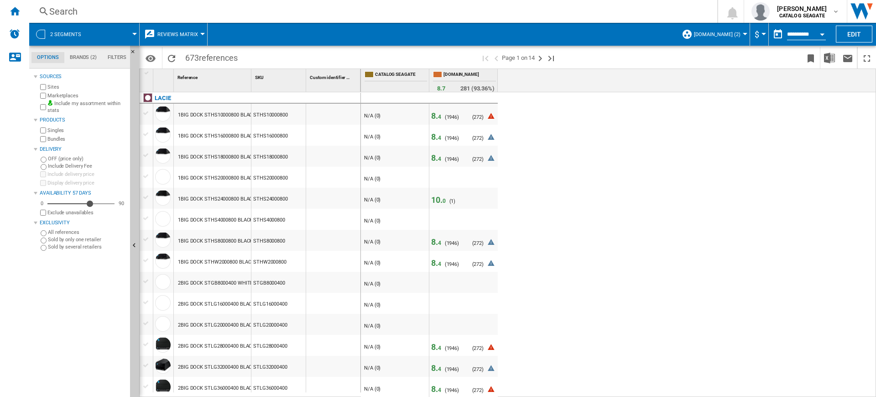
click at [433, 114] on span "8. 4" at bounding box center [436, 116] width 10 height 10
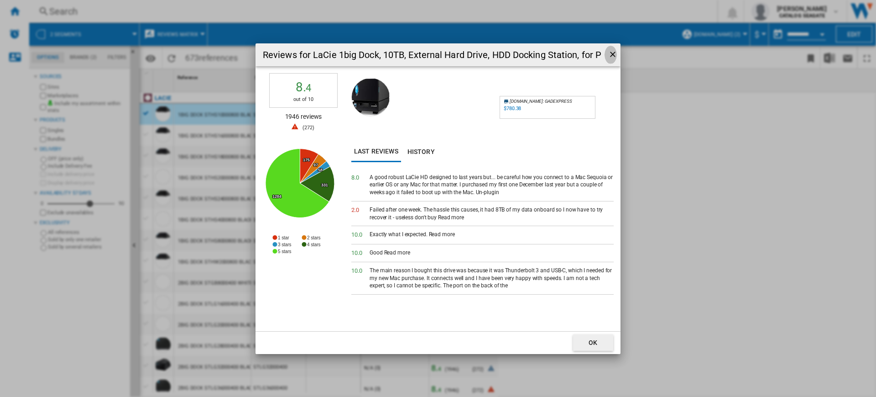
click at [612, 54] on ng-md-icon "getI18NText('BUTTONS.CLOSE_DIALOG')" at bounding box center [614, 55] width 11 height 11
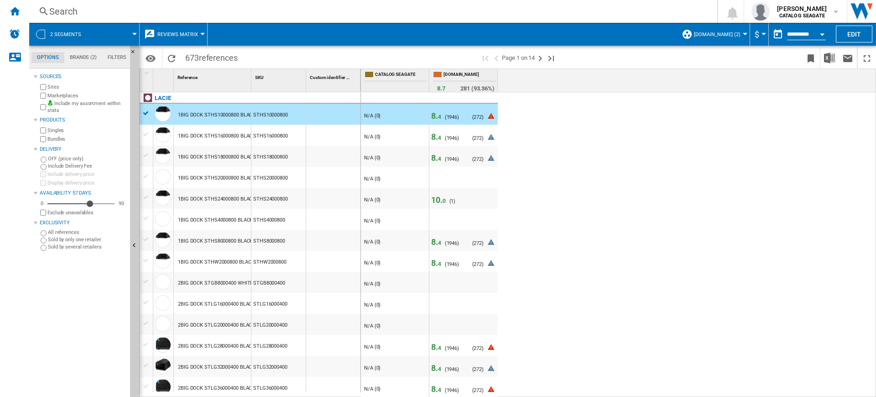
click at [440, 242] on span "4" at bounding box center [439, 243] width 3 height 6
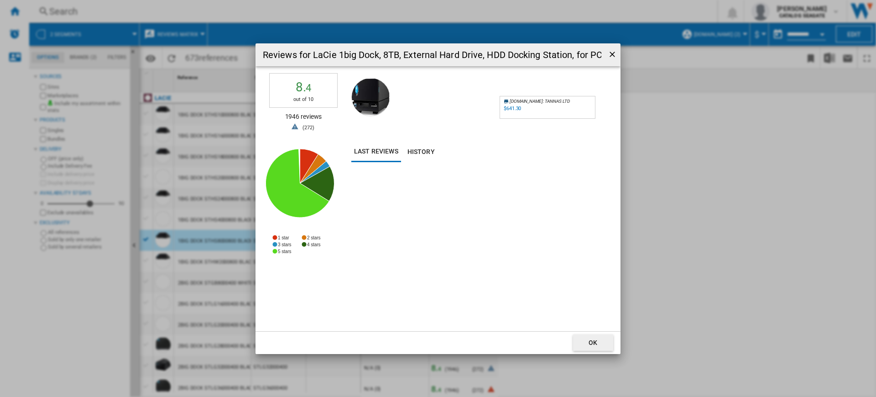
click at [676, 140] on div "Reviews for LaCie 1big Dock, 8TB, External Hard Drive, HDD Docking Station, for…" at bounding box center [438, 198] width 876 height 397
click at [610, 61] on button "Reviews for ..." at bounding box center [610, 55] width 13 height 18
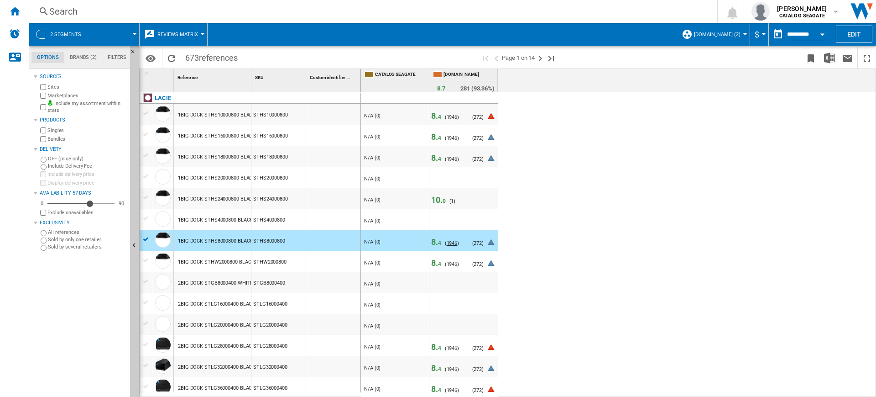
click at [450, 244] on span "1946" at bounding box center [452, 243] width 11 height 6
click at [436, 242] on span "8. 4" at bounding box center [436, 242] width 10 height 10
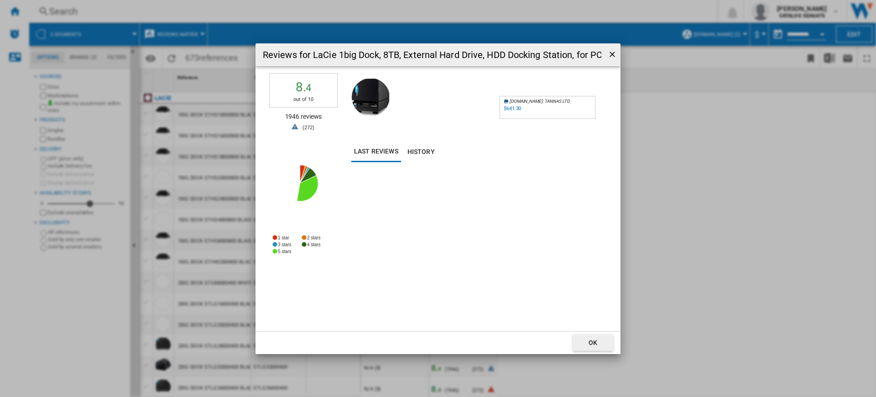
click at [611, 47] on button "Reviews for ..." at bounding box center [610, 55] width 13 height 18
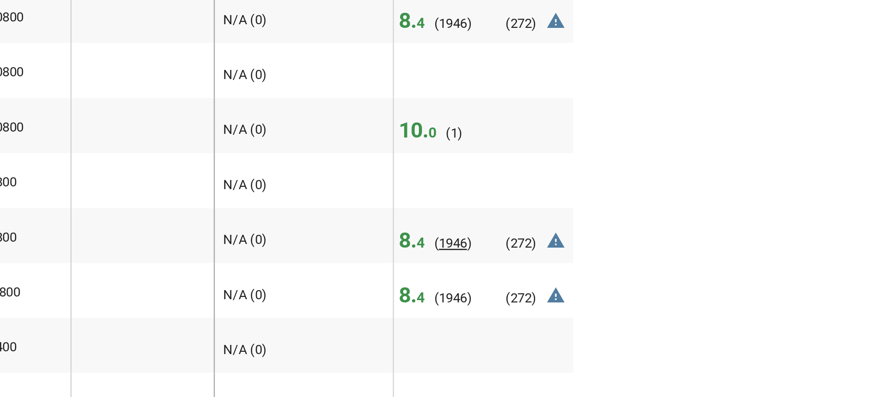
click at [451, 243] on span "1946" at bounding box center [452, 243] width 11 height 6
click at [452, 244] on span "1946" at bounding box center [452, 243] width 11 height 6
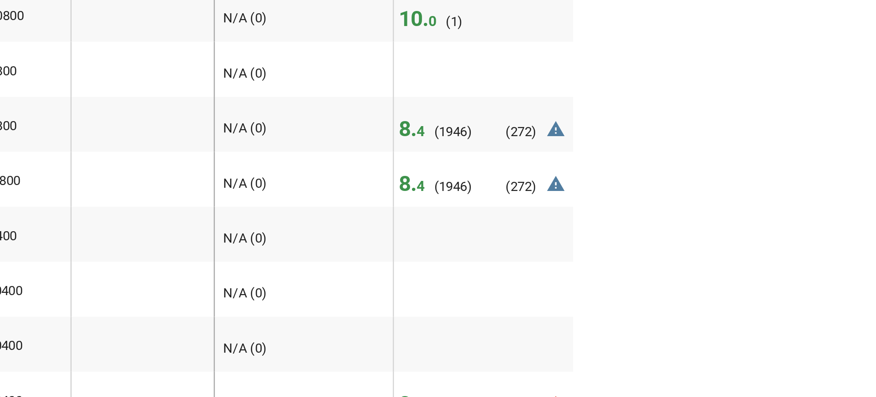
scroll to position [61, 0]
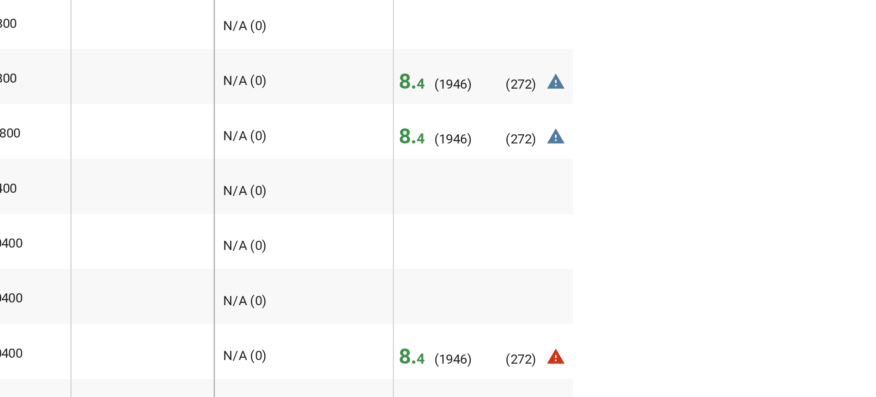
click at [437, 181] on span "8. 4" at bounding box center [436, 181] width 10 height 10
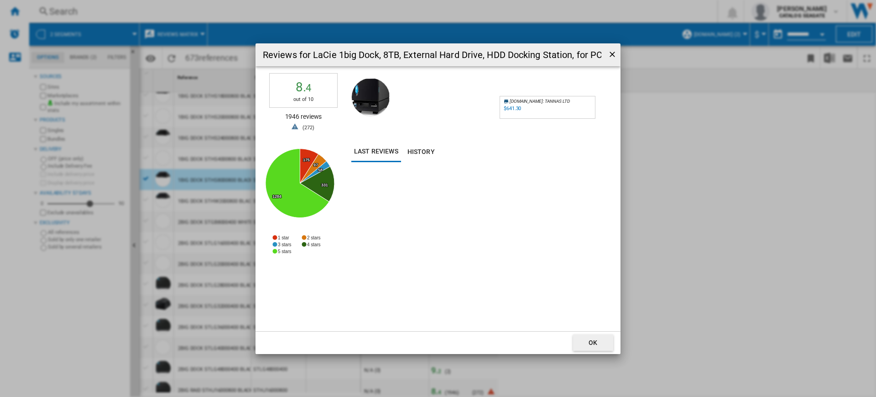
click at [510, 107] on div "$641.30" at bounding box center [512, 108] width 17 height 6
click at [759, 148] on div "Reviews for LaCie 1big Dock, 8TB, External Hard Drive, HDD Docking Station, for…" at bounding box center [438, 198] width 876 height 397
click at [609, 62] on button "Reviews for ..." at bounding box center [610, 55] width 13 height 18
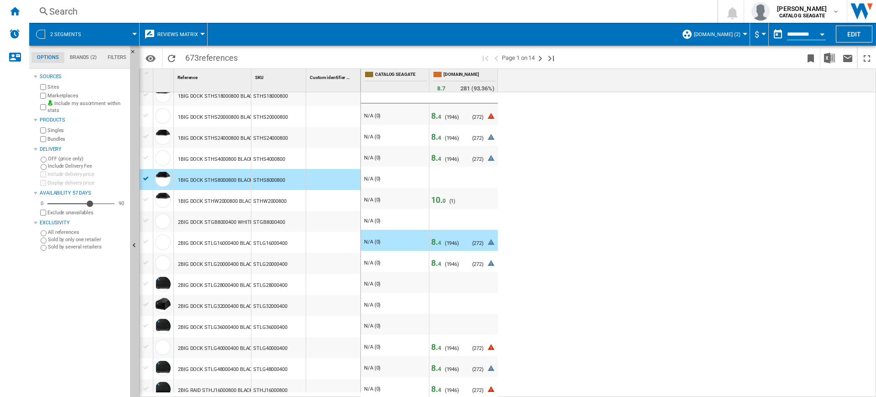
scroll to position [0, 0]
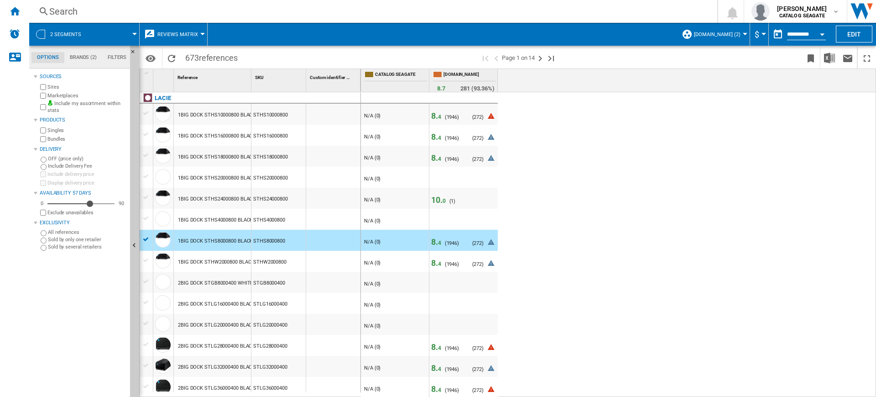
click at [435, 117] on span "8. 4" at bounding box center [436, 116] width 10 height 10
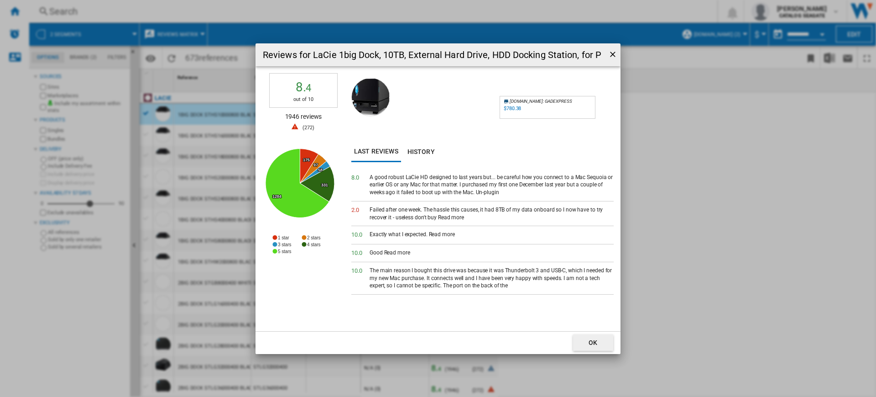
click at [515, 108] on div "$780.38" at bounding box center [512, 108] width 17 height 6
drag, startPoint x: 369, startPoint y: 174, endPoint x: 428, endPoint y: 176, distance: 58.9
click at [428, 176] on div "8. 0 A good robust LaCie HD designed to last years but... be careful how you co…" at bounding box center [483, 185] width 262 height 32
copy div "A good robust LaCie HD"
drag, startPoint x: 379, startPoint y: 212, endPoint x: 407, endPoint y: 214, distance: 27.5
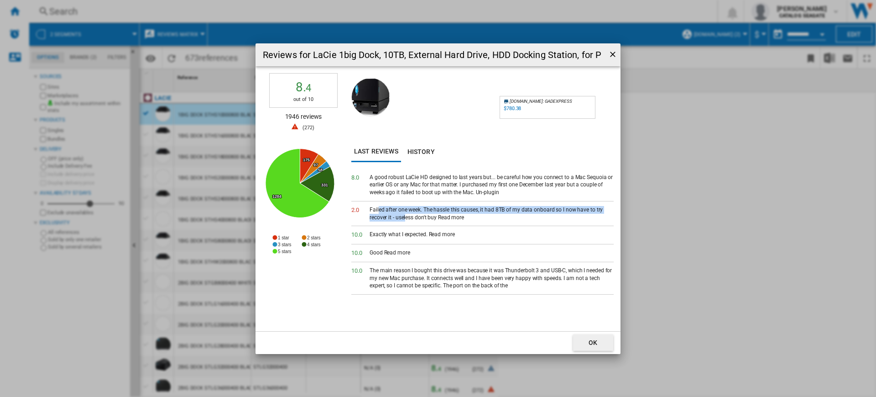
click at [407, 214] on div "Failed after one week. The hassle this causes, it had 8TB of my data onboard so…" at bounding box center [492, 214] width 244 height 16
copy div "ed after one week. The hassle this causes, it had 8TB of my data onboard so I n…"
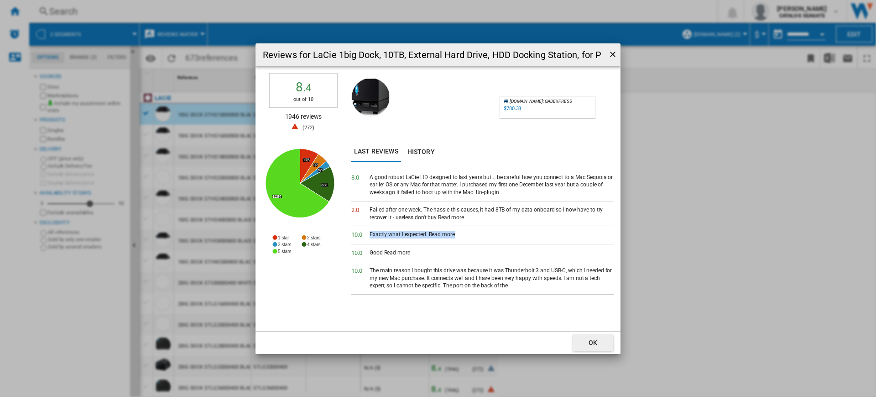
drag, startPoint x: 464, startPoint y: 232, endPoint x: 366, endPoint y: 234, distance: 98.2
click at [366, 234] on div "10. 0 Exactly what I expected. Read more" at bounding box center [483, 235] width 262 height 18
copy div "Exactly what I expected. Read more"
click at [671, 163] on div "Reviews for LaCie 1big Dock, 10TB, External Hard Drive, HDD Docking Station, fo…" at bounding box center [438, 198] width 876 height 397
click at [613, 51] on ng-md-icon "getI18NText('BUTTONS.CLOSE_DIALOG')" at bounding box center [614, 55] width 11 height 11
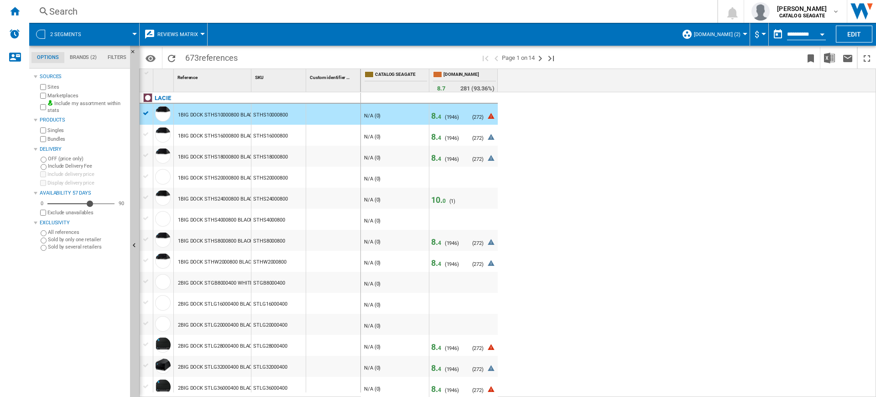
click at [439, 245] on span "4" at bounding box center [439, 243] width 3 height 6
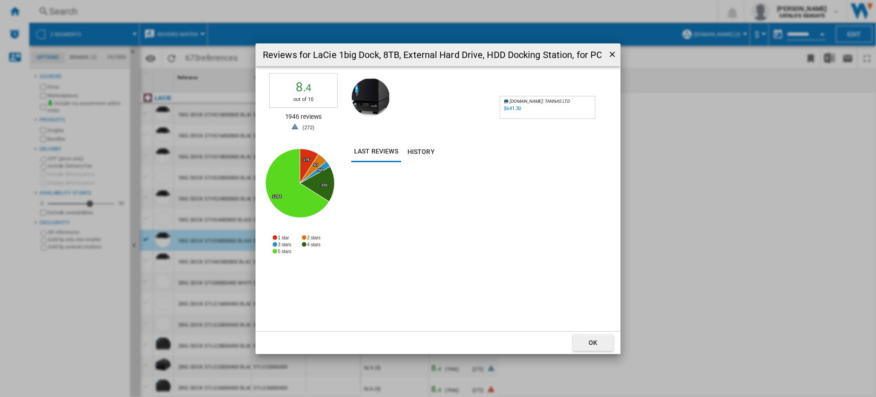
click at [508, 105] on div "$641.30" at bounding box center [512, 108] width 17 height 6
click at [616, 48] on button "Reviews for ..." at bounding box center [610, 55] width 13 height 18
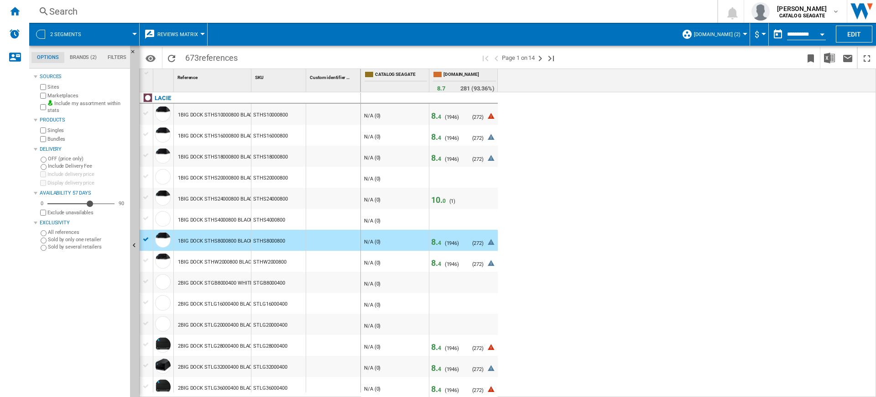
click at [214, 113] on div "1BIG DOCK STHS10000800 BLACK 10TB" at bounding box center [223, 115] width 91 height 21
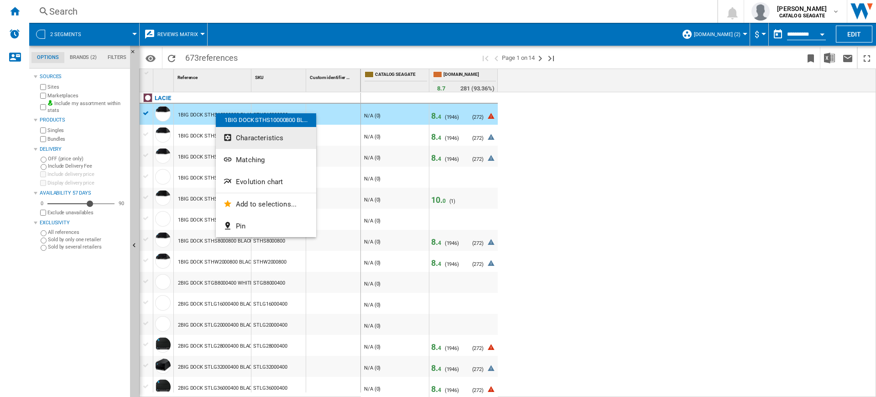
click at [254, 134] on span "Characteristics" at bounding box center [259, 138] width 47 height 8
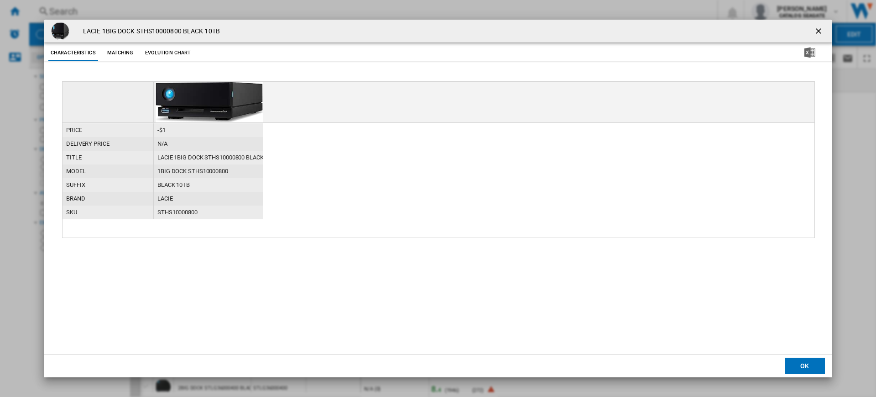
click at [220, 170] on div "1BIG DOCK STHS10000800" at bounding box center [209, 171] width 110 height 14
copy div "1BIG DOCK STHS10000800"
click at [228, 156] on div "LACIE 1BIG DOCK STHS10000800 BLACK 10TB" at bounding box center [209, 158] width 110 height 14
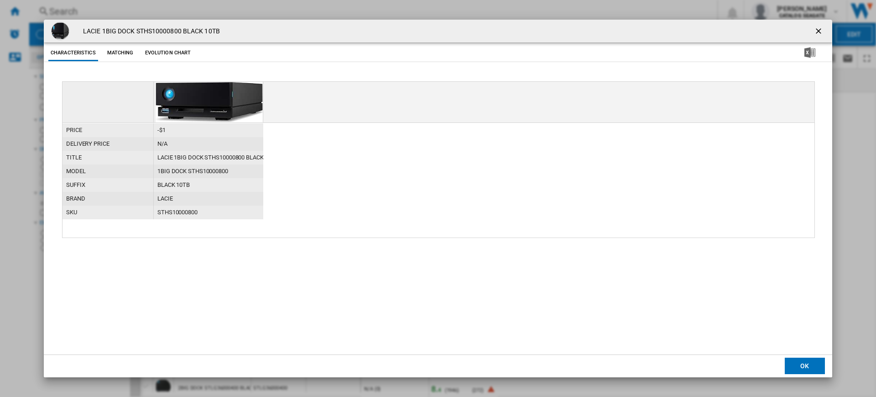
click at [171, 157] on div "LACIE 1BIG DOCK STHS10000800 BLACK 10TB" at bounding box center [209, 158] width 110 height 14
copy div "LACIE 1BIG DOCK STHS10000800 BLACK 10TB"
click at [819, 32] on ng-md-icon "getI18NText('BUTTONS.CLOSE_DIALOG')" at bounding box center [819, 31] width 11 height 11
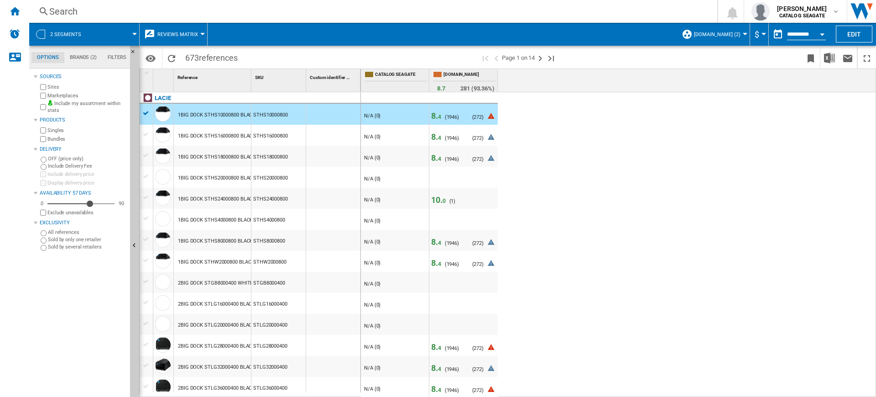
click at [437, 118] on span "8. 4" at bounding box center [436, 116] width 10 height 10
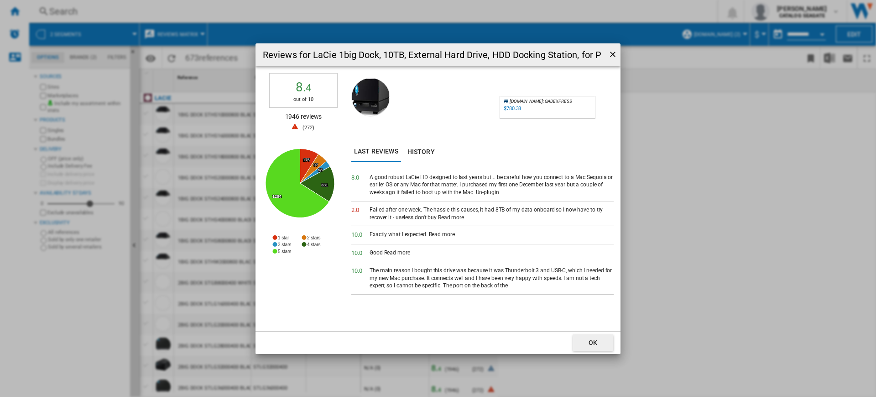
click at [514, 111] on div "$780.38" at bounding box center [512, 108] width 19 height 9
click at [616, 47] on button "Reviews for ..." at bounding box center [611, 55] width 12 height 18
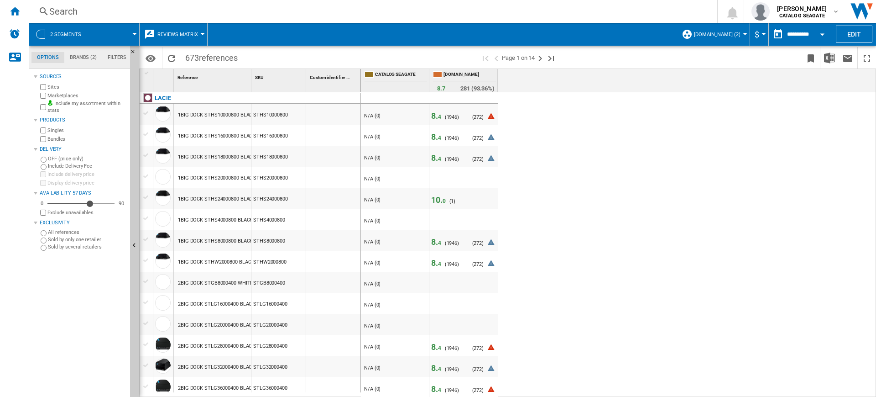
click at [440, 241] on span "4" at bounding box center [439, 243] width 3 height 6
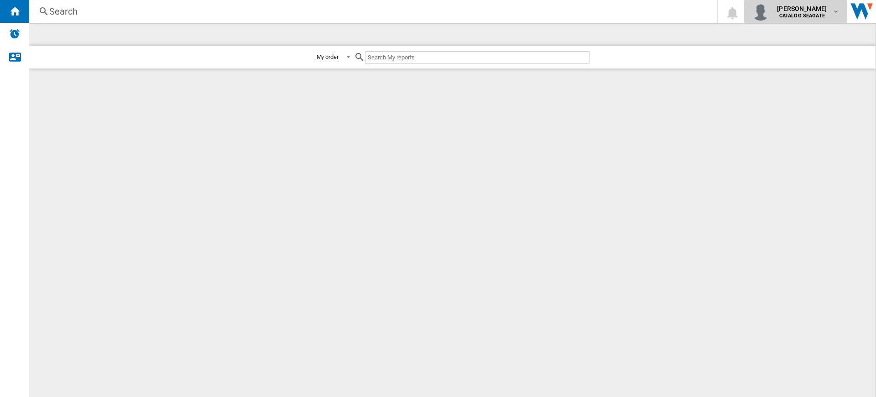
click at [802, 17] on b "CATALOG SEAGATE" at bounding box center [803, 16] width 46 height 6
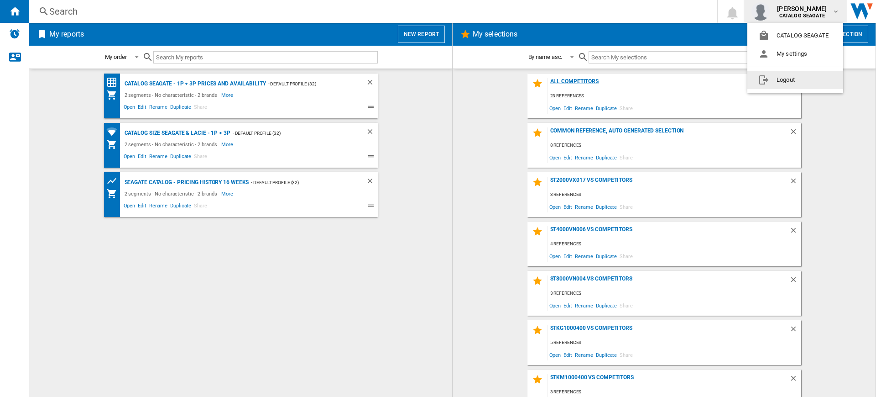
click at [797, 79] on button "Logout" at bounding box center [796, 80] width 96 height 18
